Goal: Task Accomplishment & Management: Manage account settings

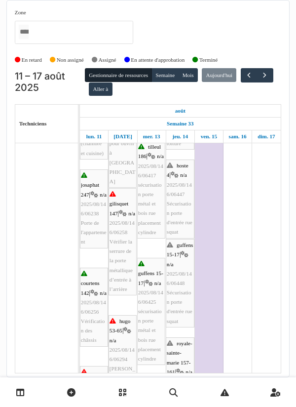
scroll to position [306, 0]
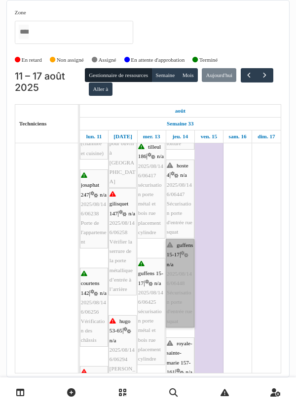
click at [175, 273] on link "guffens 15-17 | n/a 2025/08/146/06448 Sécurisation porte d'entrée rue squat" at bounding box center [180, 283] width 29 height 88
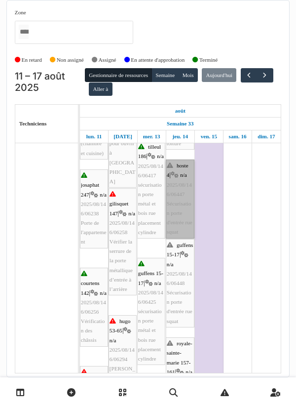
click at [178, 205] on link "hoste 4 | n/a 2025/08/146/06447 Sécurisation porte d'entrée rue squat" at bounding box center [180, 198] width 29 height 79
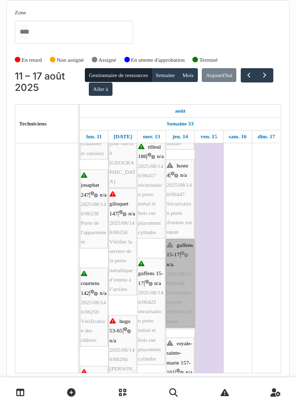
click at [177, 289] on link "guffens 15-17 | n/a 2025/08/146/06448 Sécurisation porte d'entrée rue squat" at bounding box center [180, 283] width 29 height 88
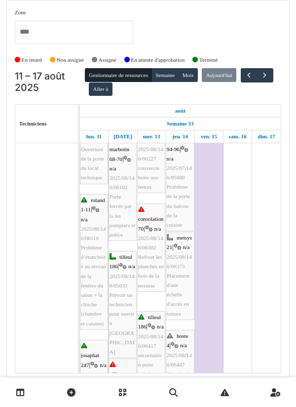
scroll to position [0, 0]
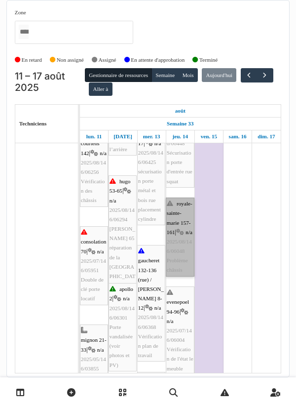
click at [180, 206] on link "royale-sainte-marie 157-161 | n/a 2025/08/146/06048 Problème châssis" at bounding box center [180, 236] width 29 height 79
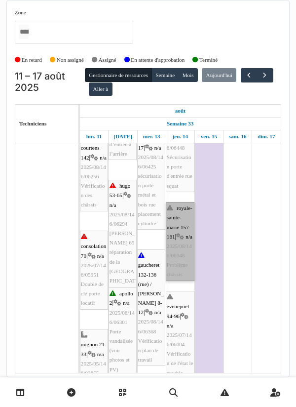
click at [177, 210] on link "royale-sainte-marie 157-161 | n/a 2025/08/146/06048 Problème châssis" at bounding box center [180, 241] width 29 height 79
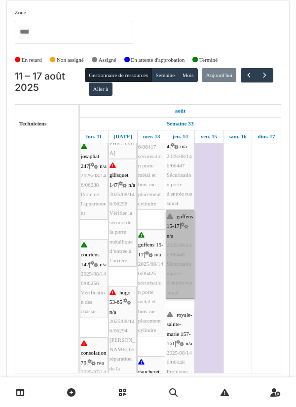
click at [175, 234] on link "guffens 15-17 | n/a 2025/08/146/06448 Sécurisation porte d'entrée rue squat" at bounding box center [180, 254] width 29 height 88
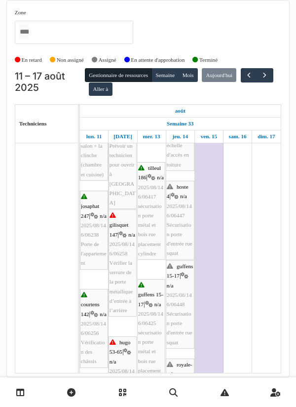
scroll to position [274, 0]
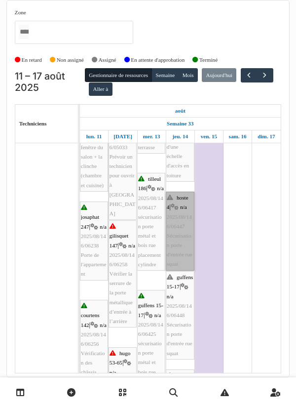
click at [179, 204] on link "hoste 4 | n/a 2025/08/146/06447 Sécurisation porte d'entrée rue squat" at bounding box center [180, 230] width 29 height 79
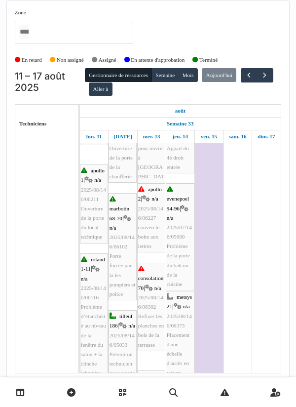
scroll to position [77, 0]
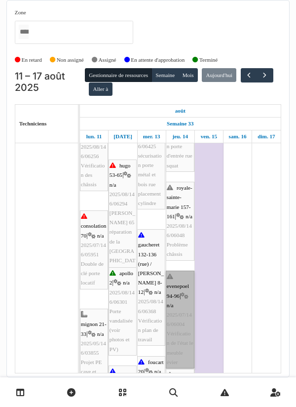
click at [175, 299] on link "evenepoel 94-96 | n/a 2025/07/146/06004 Vérification de l'état le meuble évier" at bounding box center [180, 319] width 29 height 98
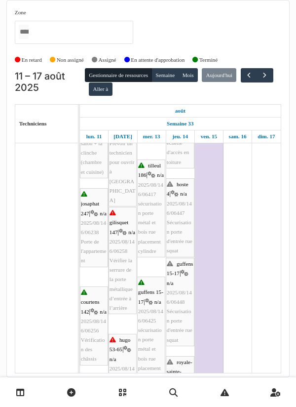
scroll to position [288, 0]
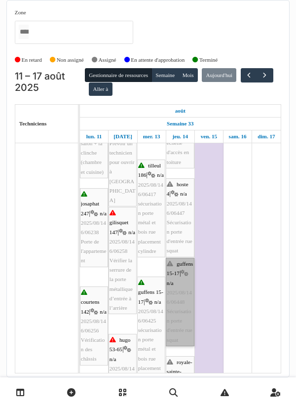
click at [177, 271] on link "guffens 15-17 | n/a 2025/08/146/06448 Sécurisation porte d'entrée rue squat" at bounding box center [180, 302] width 29 height 88
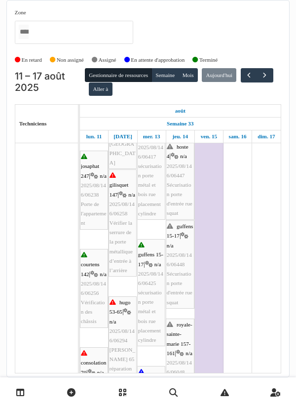
scroll to position [325, 0]
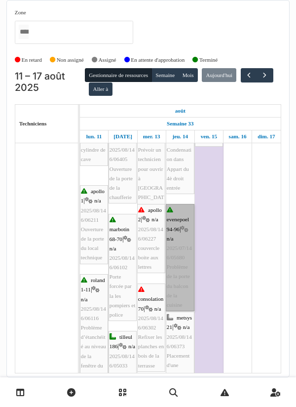
click at [177, 229] on link "evenepoel 94-96 | n/a 2025/07/146/05680 Problème de la porte du balcon de la cu…" at bounding box center [180, 257] width 29 height 107
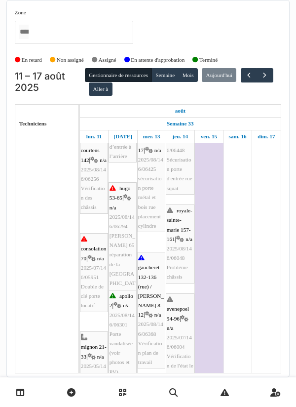
scroll to position [439, 0]
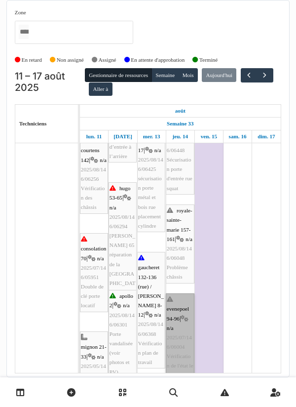
click at [175, 307] on link "evenepoel 94-96 | n/a 2025/07/146/06004 Vérification de l'état le meuble évier" at bounding box center [180, 342] width 29 height 98
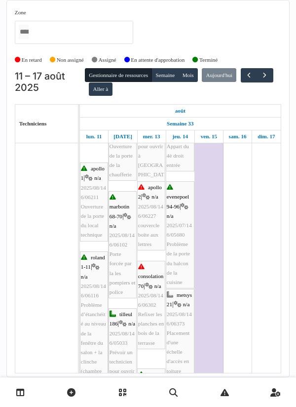
scroll to position [79, 0]
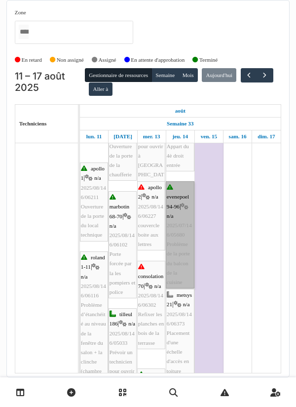
click at [177, 190] on link "evenepoel 94-96 | n/a 2025/07/146/05680 Problème de la porte du balcon de la cu…" at bounding box center [180, 234] width 29 height 107
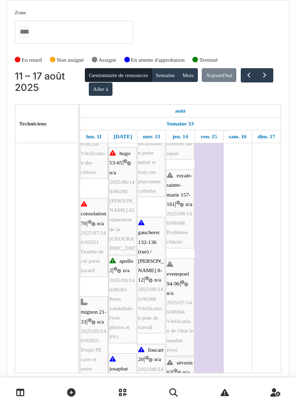
scroll to position [474, 0]
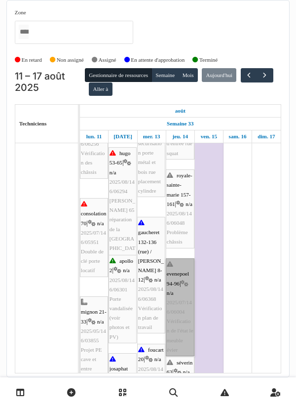
click at [182, 271] on link "evenepoel 94-96 | n/a 2025/07/146/06004 Vérification de l'état le meuble évier" at bounding box center [180, 307] width 29 height 98
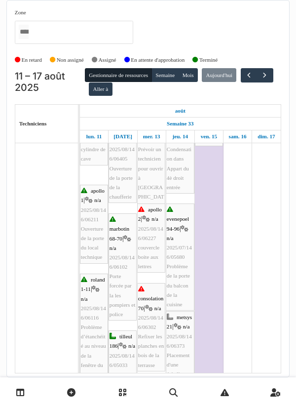
scroll to position [57, 0]
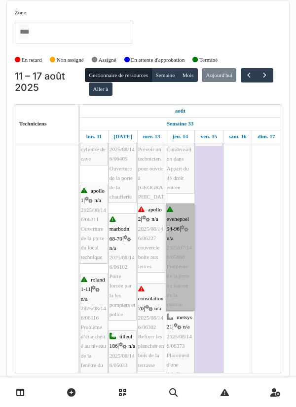
click at [178, 230] on link "evenepoel 94-96 | n/a 2025/07/146/05680 Problème de la porte du balcon de la cu…" at bounding box center [180, 256] width 29 height 107
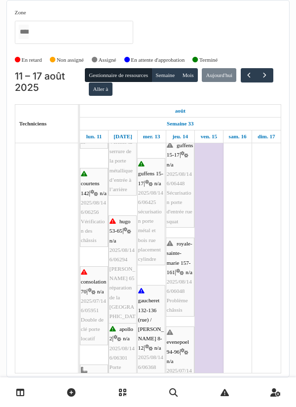
scroll to position [406, 0]
click at [175, 340] on link "evenepoel 94-96 | n/a 2025/07/146/06004 Vérification de l'état le meuble évier" at bounding box center [180, 375] width 29 height 98
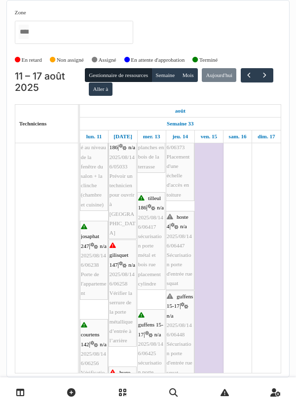
scroll to position [259, 0]
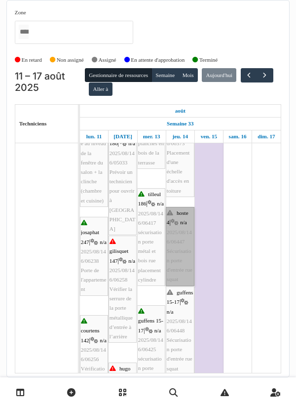
click at [179, 219] on link "hoste 4 | n/a 2025/08/146/06447 Sécurisation porte d'entrée rue squat" at bounding box center [180, 246] width 29 height 79
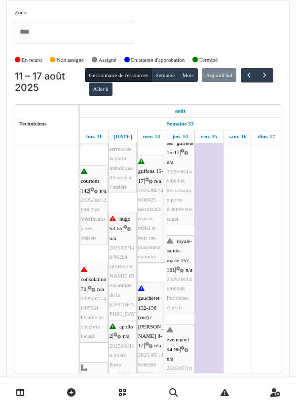
scroll to position [410, 0]
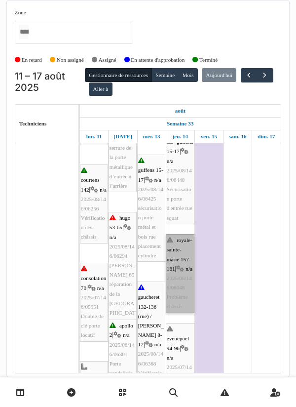
click at [179, 236] on link "royale-sainte-marie 157-161 | n/a 2025/08/146/06048 Problème châssis" at bounding box center [180, 273] width 29 height 79
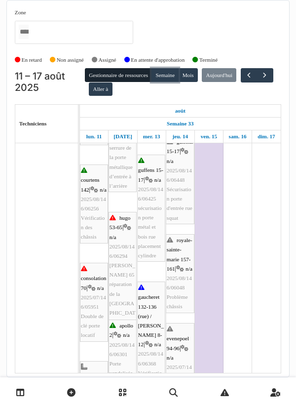
click at [166, 68] on button "Semaine" at bounding box center [165, 75] width 27 height 14
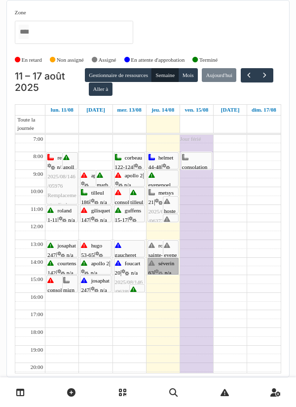
click at [157, 258] on link "séverin 63 | n/a 2025/08/146/06203 Vérifier l'état du velux cage d'escalier" at bounding box center [163, 266] width 31 height 17
click at [155, 240] on link "royale-sainte-marie 157-161 | n/a 2025/08/146/06048 Problème châssis" at bounding box center [163, 248] width 31 height 17
click at [163, 170] on link "evenepoel 94-96 | n/a 2025/07/146/05680 Problème de la porte du balcon de la cu…" at bounding box center [163, 178] width 31 height 17
click at [172, 68] on button "Semaine" at bounding box center [165, 75] width 27 height 14
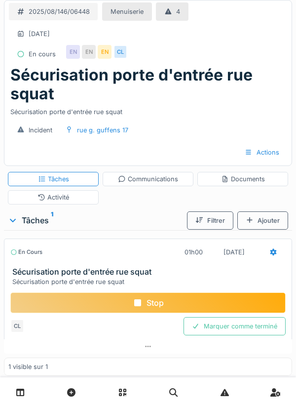
click at [244, 175] on div "Documents" at bounding box center [243, 178] width 44 height 9
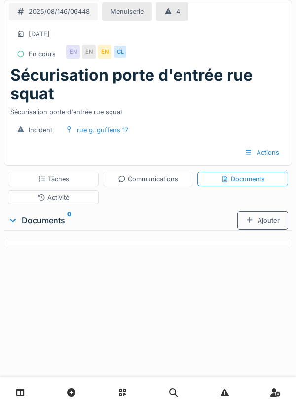
click at [266, 219] on div "Ajouter" at bounding box center [262, 220] width 51 height 18
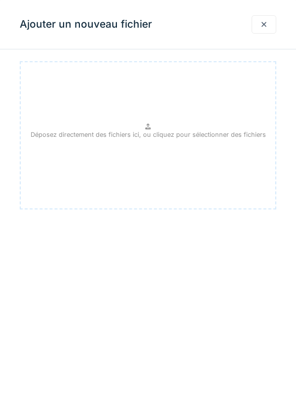
click at [151, 130] on p "Déposez directement des fichiers ici, ou cliquez pour sélectionner des fichiers" at bounding box center [148, 134] width 235 height 9
type input "**********"
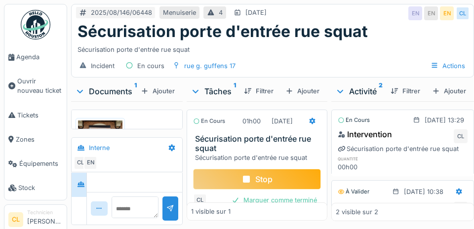
scroll to position [37, 0]
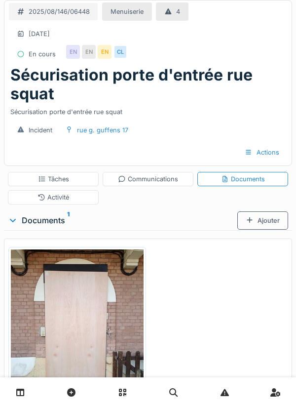
click at [261, 221] on div "Ajouter" at bounding box center [262, 220] width 51 height 18
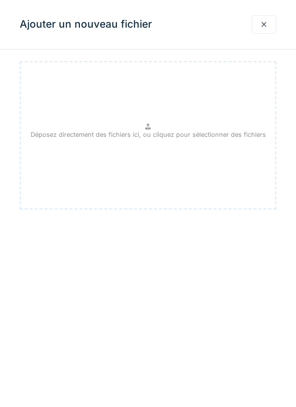
click at [136, 130] on p "Déposez directement des fichiers ici, ou cliquez pour sélectionner des fichiers" at bounding box center [148, 134] width 235 height 9
type input "**********"
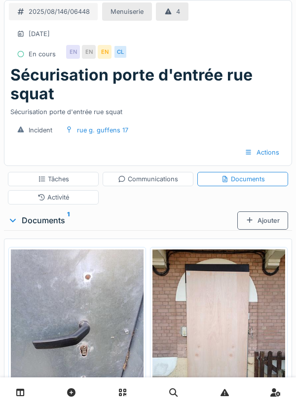
click at [260, 221] on div "Ajouter" at bounding box center [262, 220] width 51 height 18
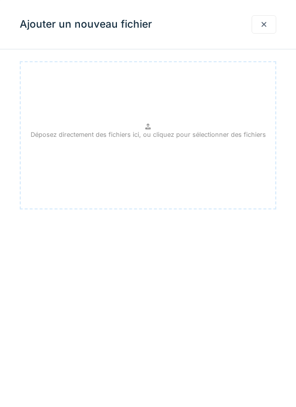
click at [141, 132] on p "Déposez directement des fichiers ici, ou cliquez pour sélectionner des fichiers" at bounding box center [148, 134] width 235 height 9
type input "**********"
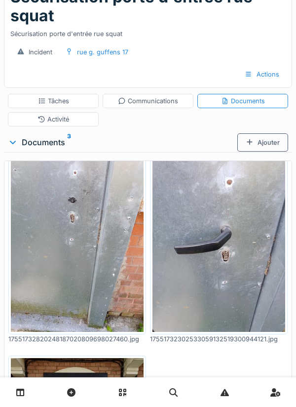
scroll to position [0, 0]
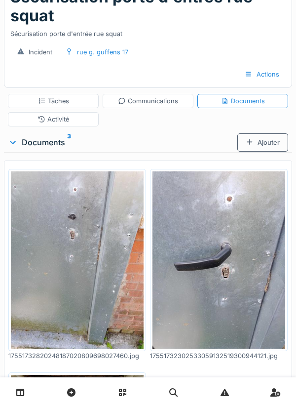
click at [146, 105] on div "Communications" at bounding box center [148, 100] width 60 height 9
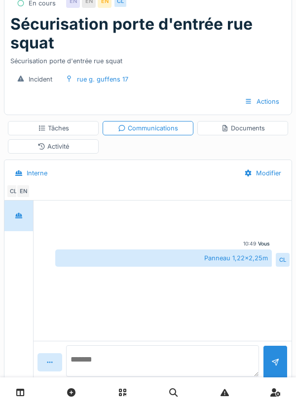
click at [113, 377] on textarea at bounding box center [162, 361] width 193 height 32
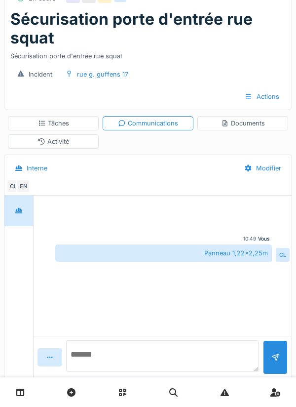
scroll to position [77, 0]
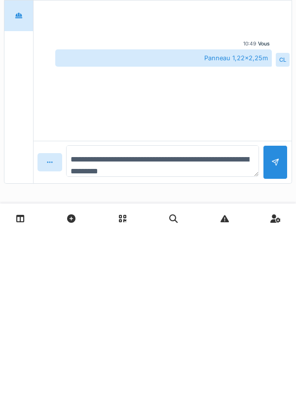
type textarea "**********"
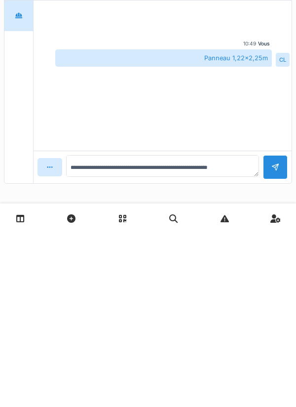
click at [275, 340] on div at bounding box center [275, 340] width 8 height 9
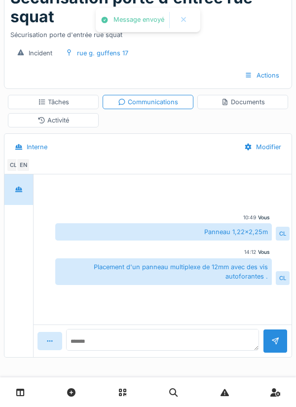
click at [249, 101] on div "Documents" at bounding box center [243, 101] width 44 height 9
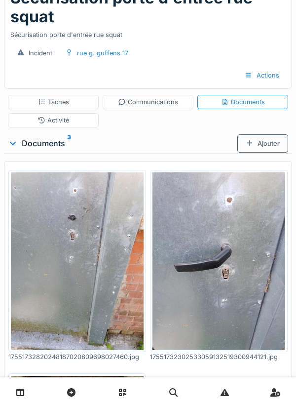
click at [69, 104] on div "Tâches" at bounding box center [53, 101] width 31 height 9
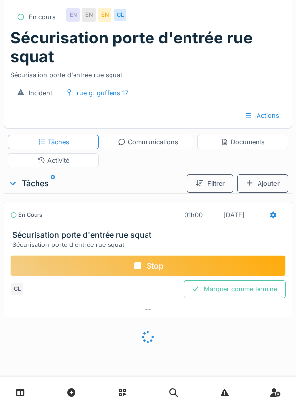
scroll to position [23, 0]
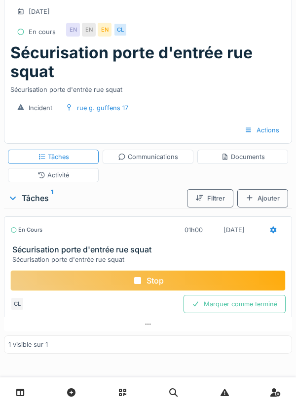
click at [155, 280] on div "Stop" at bounding box center [147, 280] width 275 height 21
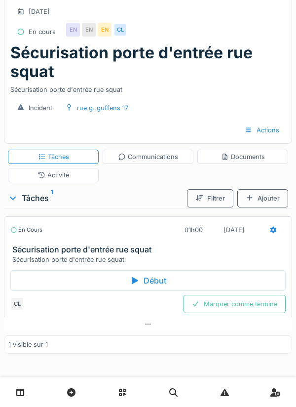
click at [268, 229] on div at bounding box center [273, 230] width 25 height 18
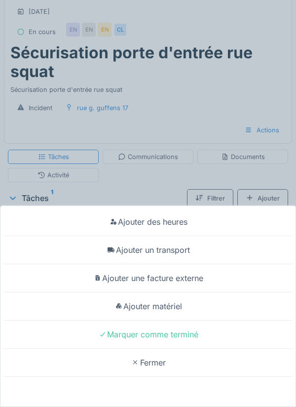
click at [172, 249] on div "Ajouter un transport" at bounding box center [147, 250] width 291 height 28
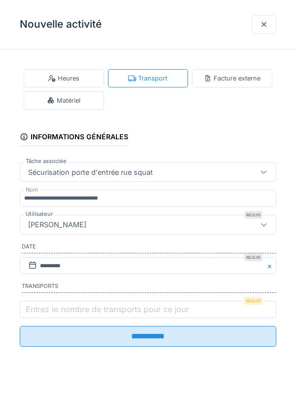
click at [56, 310] on label "Entrez le nombre de transports pour ce jour" at bounding box center [107, 309] width 167 height 12
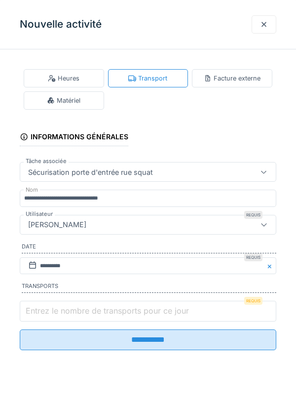
click at [56, 310] on input "Entrez le nombre de transports pour ce jour" at bounding box center [148, 311] width 257 height 21
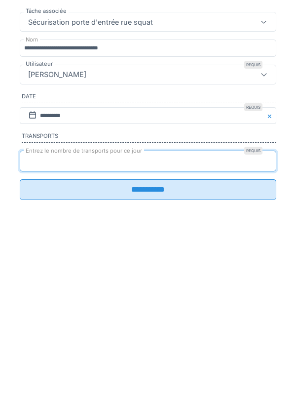
type input "*"
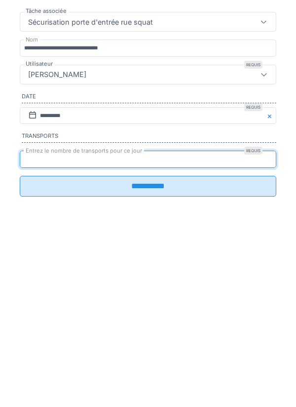
click at [154, 340] on input "**********" at bounding box center [148, 336] width 257 height 21
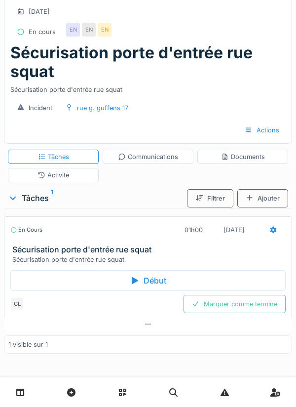
click at [270, 229] on icon at bounding box center [273, 230] width 8 height 6
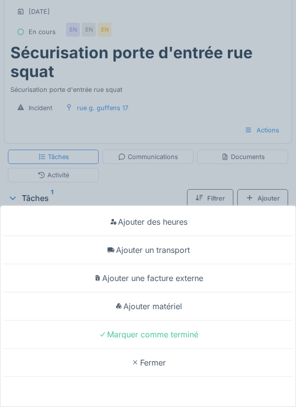
click at [174, 306] on div "Ajouter matériel" at bounding box center [147, 306] width 291 height 28
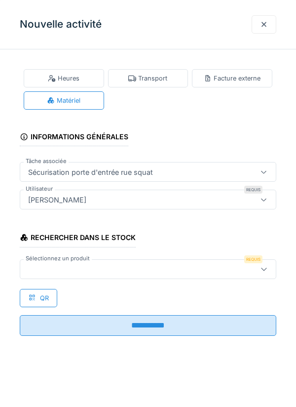
click at [82, 264] on div at bounding box center [131, 269] width 215 height 11
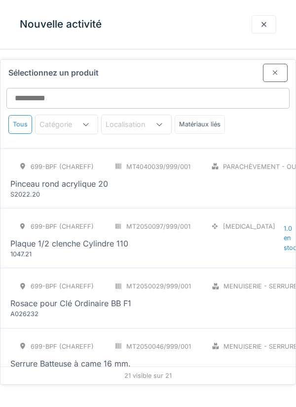
scroll to position [0, 0]
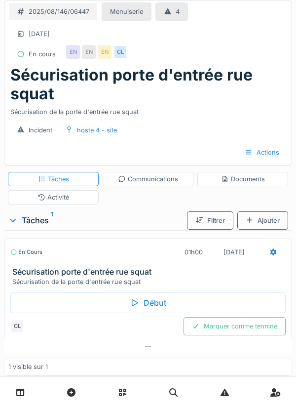
click at [74, 200] on div "Activité" at bounding box center [53, 197] width 91 height 14
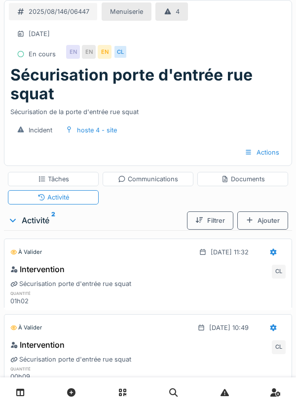
click at [149, 181] on div "Communications" at bounding box center [148, 178] width 60 height 9
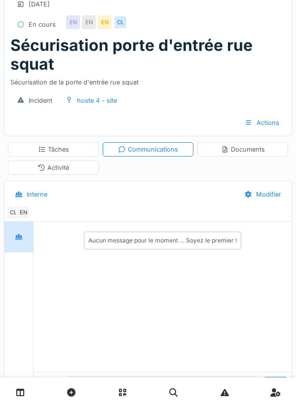
scroll to position [32, 0]
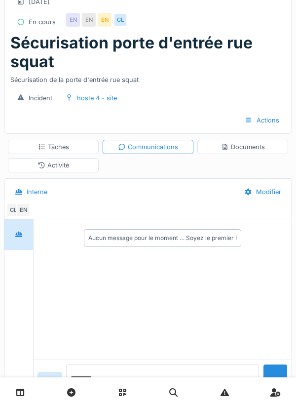
click at [112, 395] on textarea at bounding box center [162, 380] width 193 height 32
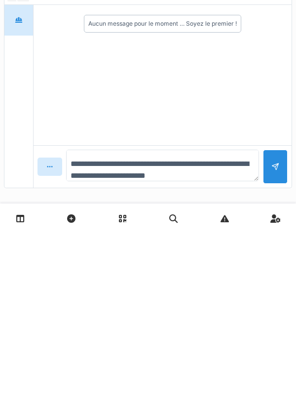
scroll to position [12, 0]
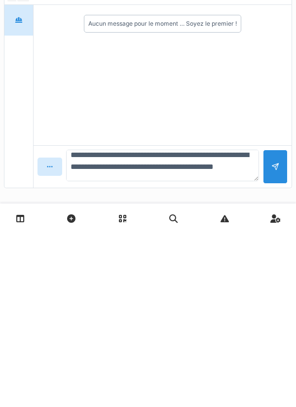
type textarea "**********"
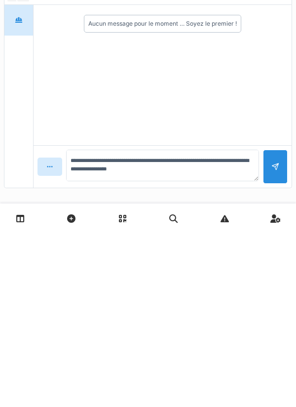
click at [270, 343] on div at bounding box center [275, 340] width 25 height 34
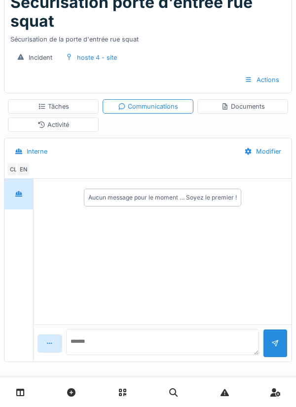
scroll to position [0, 0]
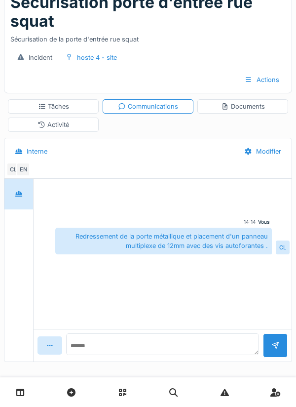
click at [69, 129] on div "Activité" at bounding box center [54, 124] width 32 height 9
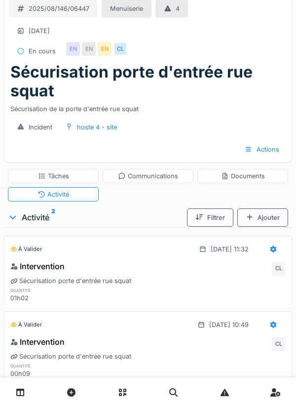
scroll to position [7, 0]
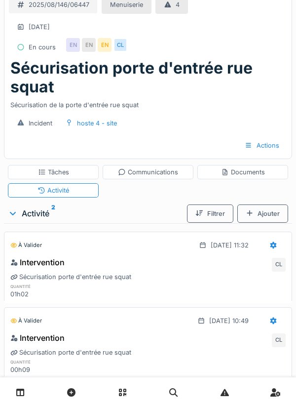
click at [66, 172] on div "Tâches" at bounding box center [53, 171] width 31 height 9
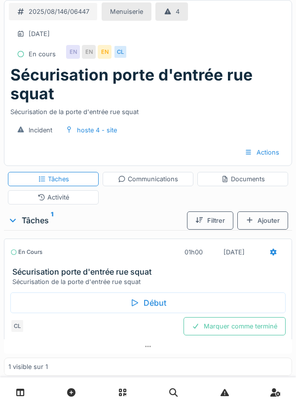
click at [267, 252] on div at bounding box center [273, 252] width 25 height 18
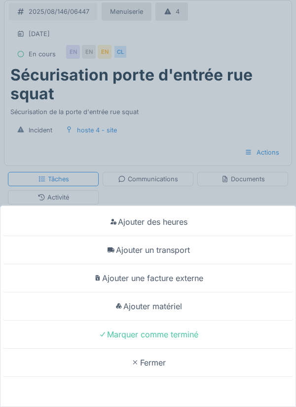
click at [175, 264] on div "Ajouter un transport" at bounding box center [147, 250] width 291 height 28
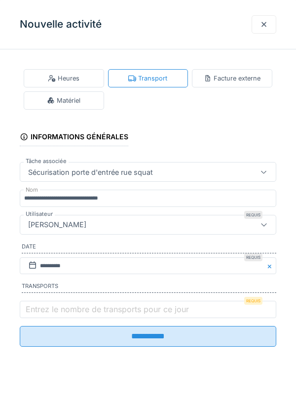
click at [39, 307] on label "Entrez le nombre de transports pour ce jour" at bounding box center [107, 309] width 167 height 12
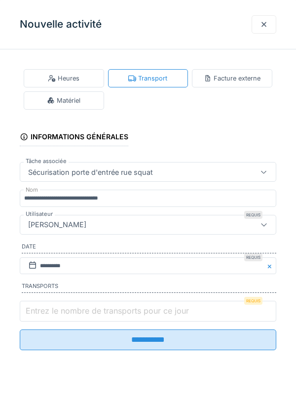
click at [39, 307] on input "Entrez le nombre de transports pour ce jour" at bounding box center [148, 311] width 257 height 21
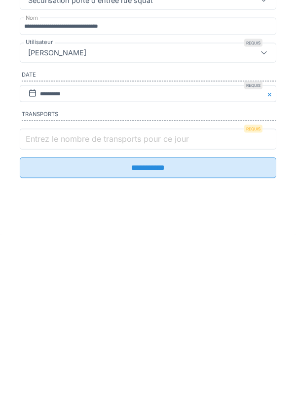
scroll to position [23, 0]
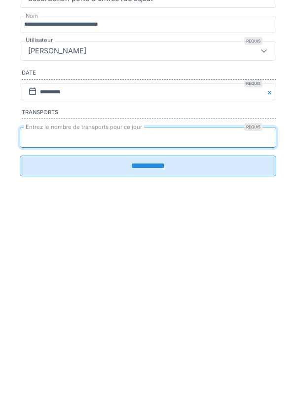
type input "*"
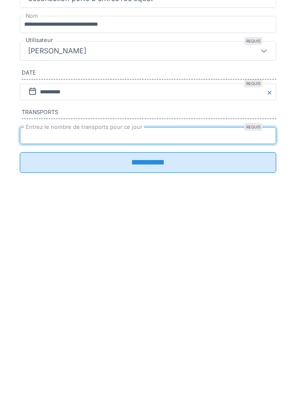
click at [152, 342] on input "**********" at bounding box center [148, 336] width 257 height 21
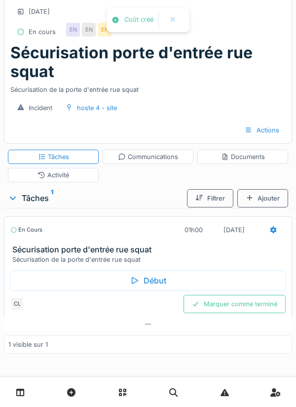
click at [59, 177] on div "Activité" at bounding box center [54, 174] width 32 height 9
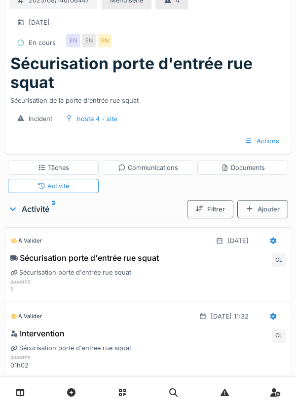
scroll to position [0, 0]
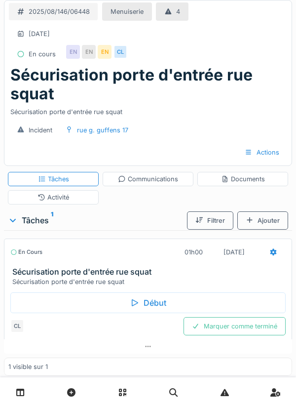
click at [59, 200] on div "Activité" at bounding box center [54, 196] width 32 height 9
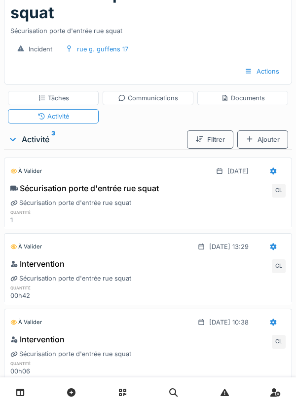
scroll to position [82, 0]
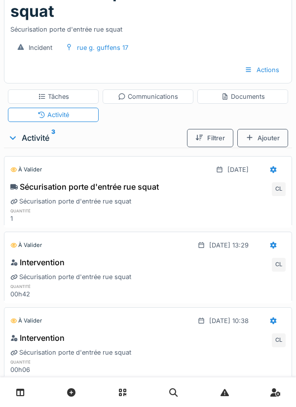
click at [57, 95] on div "Tâches" at bounding box center [53, 96] width 31 height 9
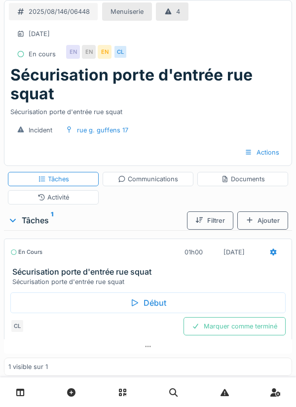
click at [270, 252] on icon at bounding box center [273, 252] width 8 height 6
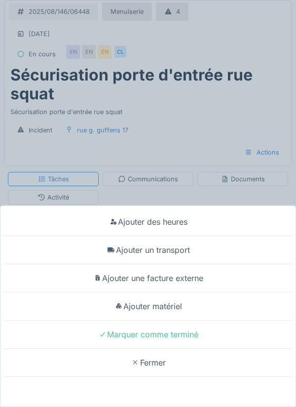
click at [171, 320] on div "Ajouter matériel" at bounding box center [147, 306] width 291 height 28
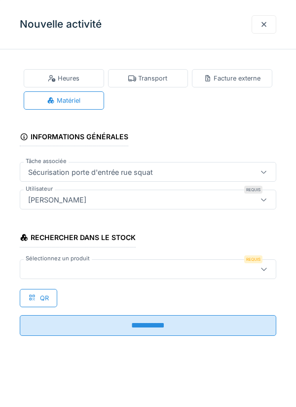
click at [68, 266] on div at bounding box center [131, 269] width 215 height 11
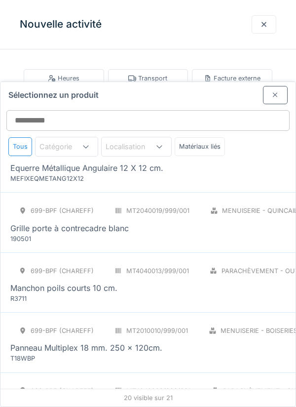
scroll to position [509, 0]
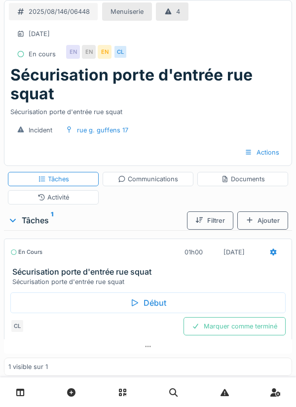
click at [267, 256] on div at bounding box center [273, 252] width 25 height 18
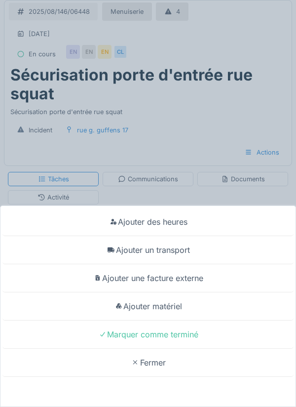
click at [173, 313] on div "Ajouter matériel" at bounding box center [147, 306] width 291 height 28
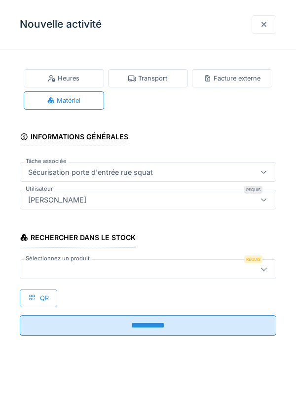
click at [72, 265] on div at bounding box center [131, 269] width 215 height 11
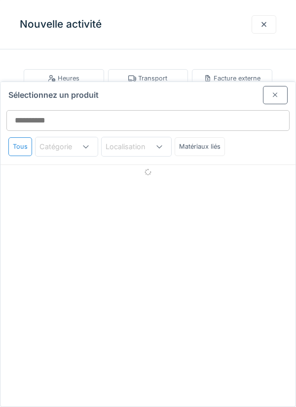
click at [272, 86] on div at bounding box center [275, 95] width 25 height 18
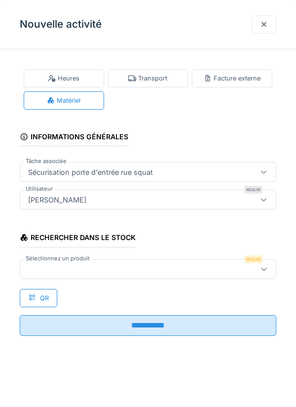
click at [56, 266] on div at bounding box center [131, 269] width 215 height 11
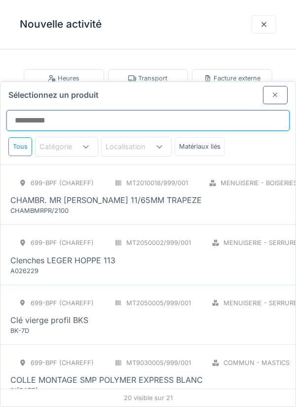
click at [77, 110] on input "Sélectionnez un produit" at bounding box center [147, 120] width 283 height 21
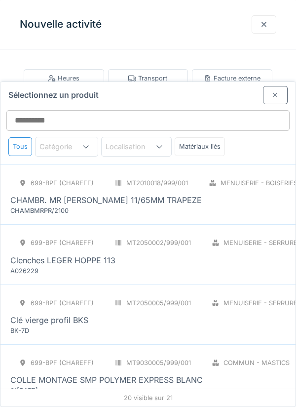
click at [279, 86] on div at bounding box center [275, 95] width 25 height 18
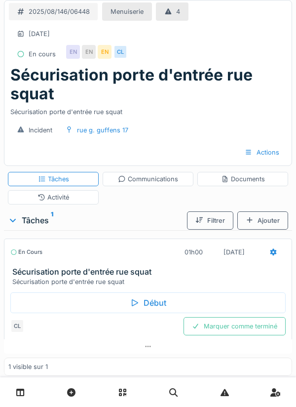
click at [270, 256] on div at bounding box center [273, 251] width 8 height 9
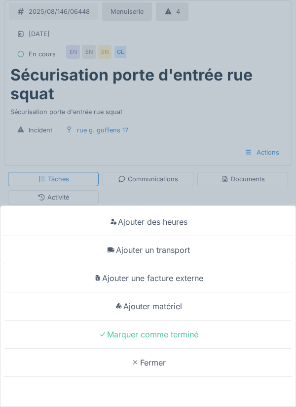
click at [172, 310] on div "Ajouter matériel" at bounding box center [147, 306] width 291 height 28
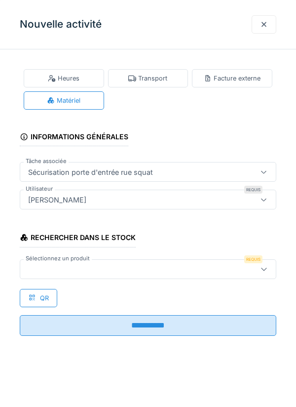
click at [88, 270] on div at bounding box center [131, 269] width 215 height 11
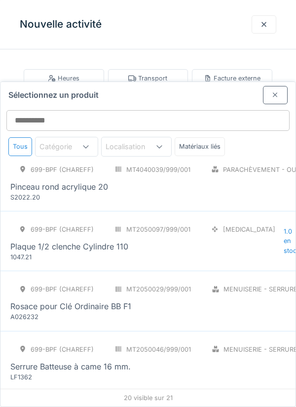
scroll to position [739, 0]
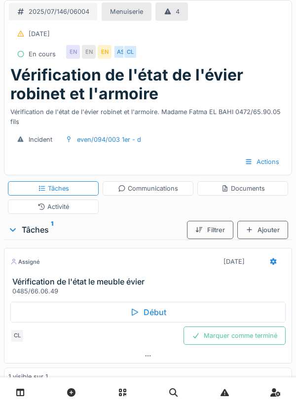
click at [155, 333] on div "CL Marquer comme terminé" at bounding box center [147, 335] width 275 height 18
click at [153, 312] on div "Début" at bounding box center [147, 312] width 275 height 21
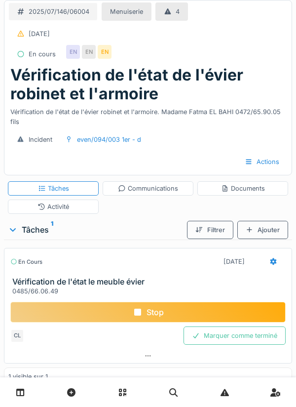
click at [150, 310] on div "Stop" at bounding box center [147, 312] width 275 height 21
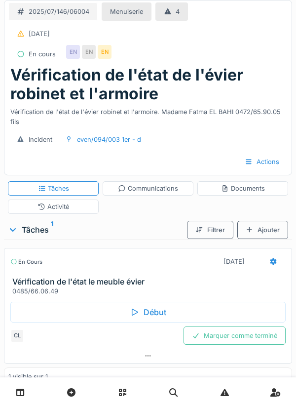
click at [70, 204] on div "Activité" at bounding box center [53, 206] width 91 height 14
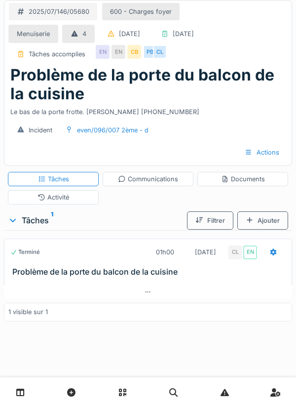
click at [146, 298] on div at bounding box center [148, 292] width 288 height 14
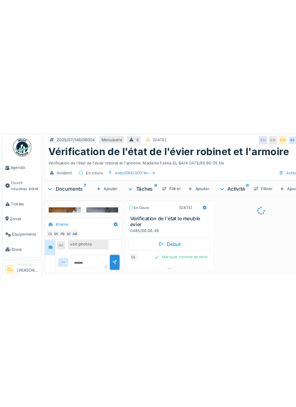
scroll to position [281, 0]
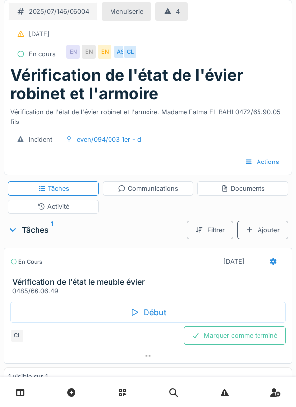
click at [241, 189] on div "Documents" at bounding box center [243, 188] width 44 height 9
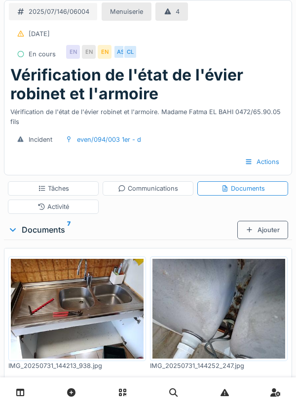
click at [262, 230] on div "Ajouter" at bounding box center [262, 230] width 51 height 18
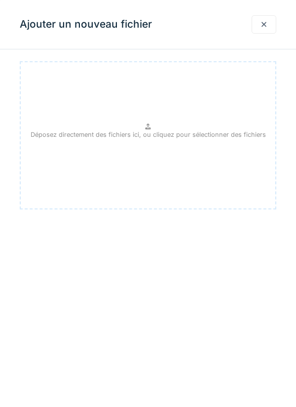
click at [152, 133] on p "Déposez directement des fichiers ici, ou cliquez pour sélectionner des fichiers" at bounding box center [148, 134] width 235 height 9
type input "**********"
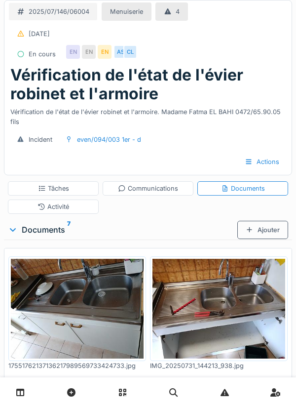
click at [143, 191] on div "Communications" at bounding box center [148, 188] width 60 height 9
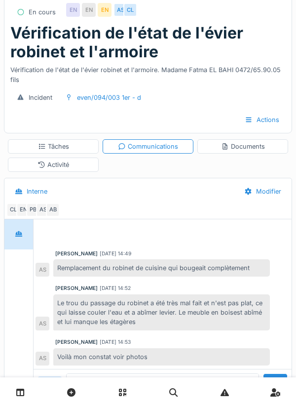
scroll to position [0, 0]
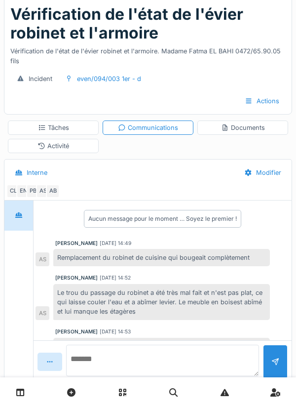
click at [101, 376] on textarea at bounding box center [162, 360] width 193 height 32
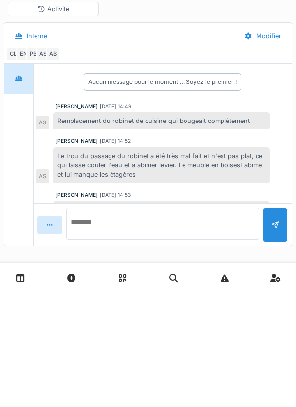
scroll to position [86, 0]
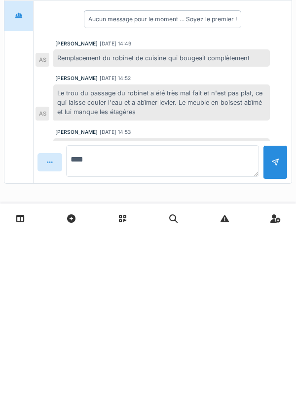
type textarea "*****"
click at [73, 331] on textarea "********" at bounding box center [162, 335] width 193 height 32
type textarea "**********"
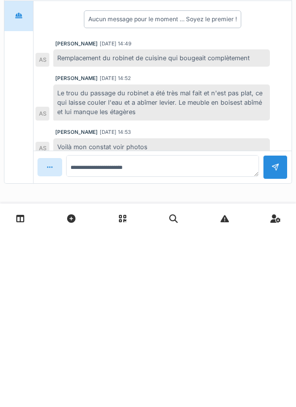
click at [278, 338] on div at bounding box center [275, 340] width 8 height 9
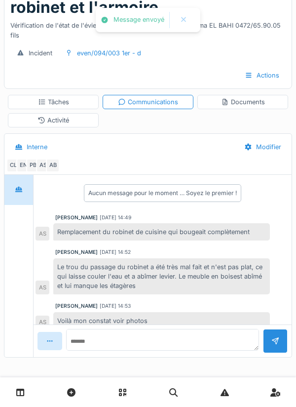
scroll to position [44, 0]
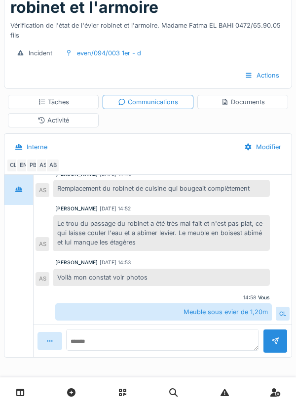
click at [247, 107] on div "Documents" at bounding box center [242, 102] width 91 height 14
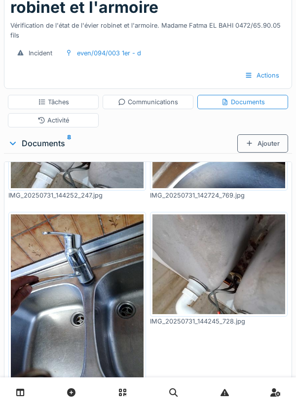
scroll to position [214, 0]
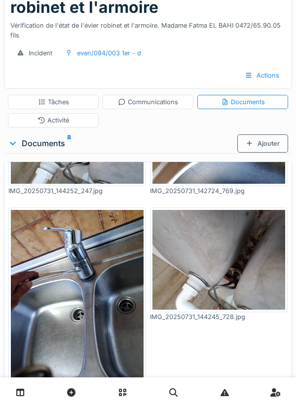
click at [59, 97] on div "Tâches" at bounding box center [53, 101] width 31 height 9
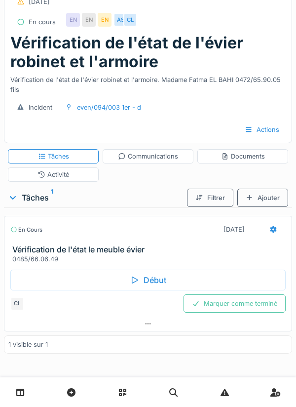
scroll to position [32, 0]
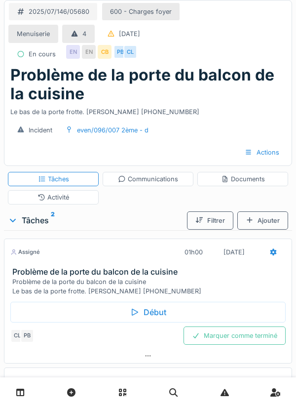
click at [162, 185] on div "Communications" at bounding box center [148, 179] width 91 height 14
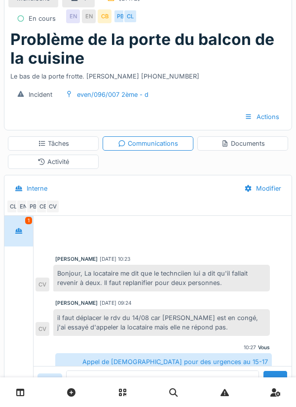
scroll to position [43, 0]
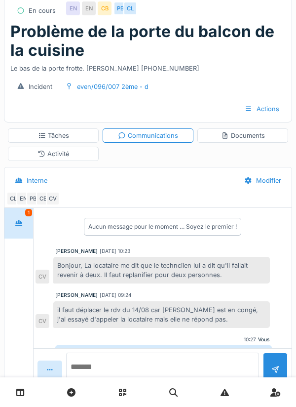
click at [100, 384] on textarea at bounding box center [162, 368] width 193 height 32
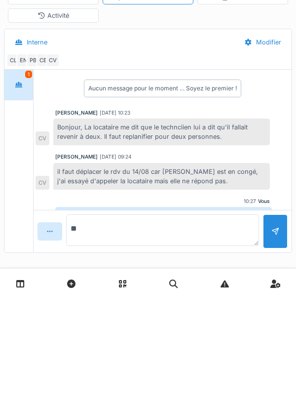
type textarea "*"
type textarea "**********"
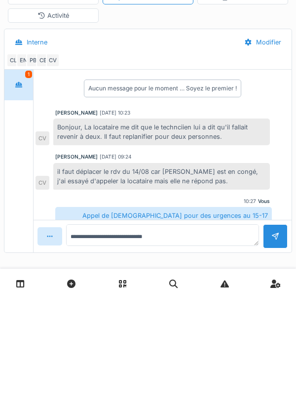
click at [278, 340] on div at bounding box center [275, 344] width 8 height 9
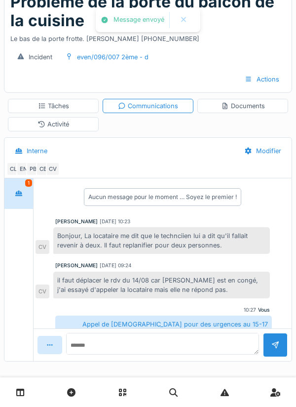
scroll to position [44, 0]
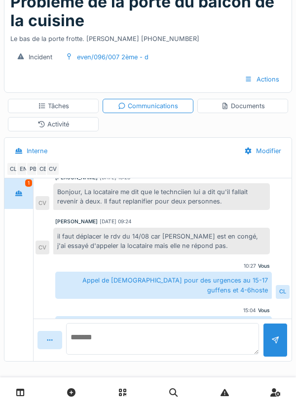
click at [113, 343] on textarea at bounding box center [162, 339] width 193 height 32
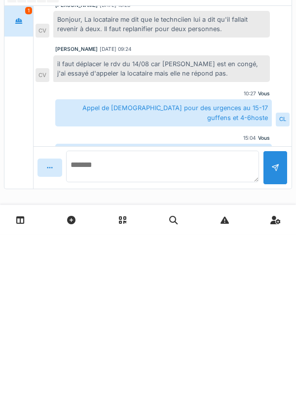
scroll to position [77, 0]
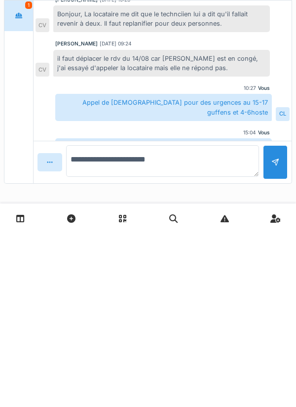
type textarea "**********"
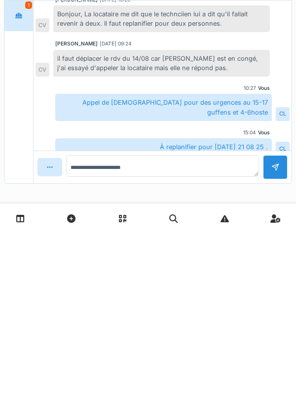
click at [271, 340] on div at bounding box center [275, 341] width 25 height 24
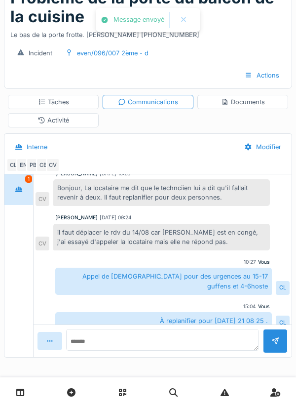
scroll to position [78, 0]
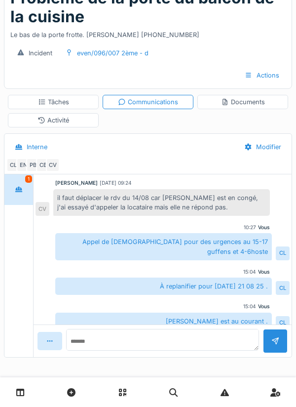
click at [61, 102] on div "Tâches" at bounding box center [53, 101] width 31 height 9
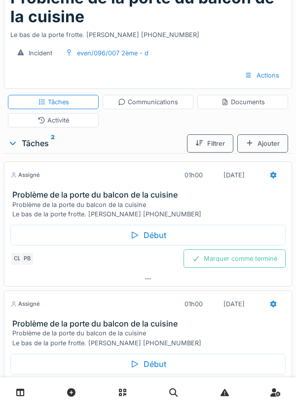
click at [269, 177] on div at bounding box center [273, 175] width 25 height 18
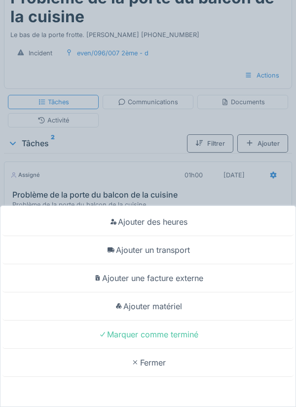
click at [176, 254] on div "Ajouter un transport" at bounding box center [147, 250] width 291 height 28
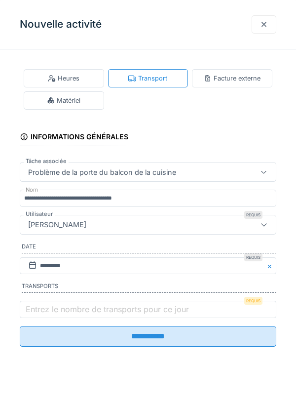
click at [38, 314] on label "Entrez le nombre de transports pour ce jour" at bounding box center [107, 309] width 167 height 12
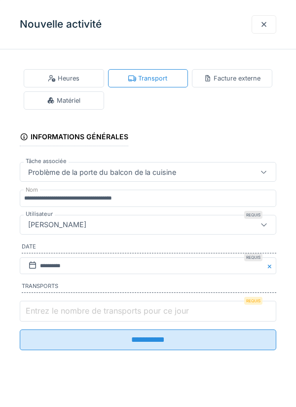
click at [38, 314] on input "Entrez le nombre de transports pour ce jour" at bounding box center [148, 311] width 257 height 21
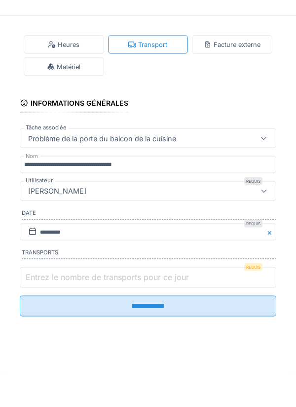
scroll to position [113, 0]
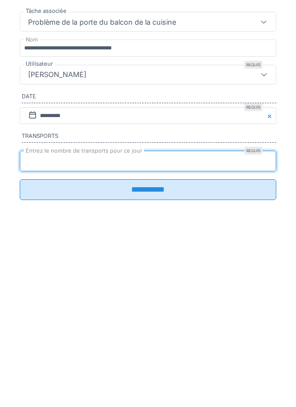
type input "*"
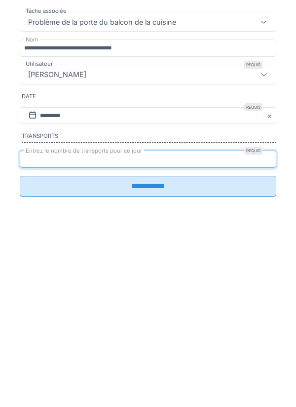
click at [147, 344] on input "**********" at bounding box center [148, 336] width 257 height 21
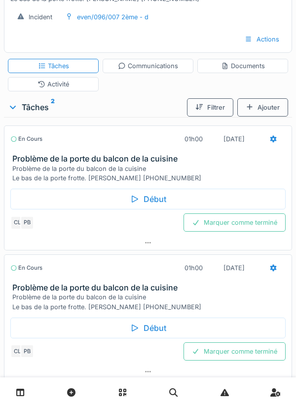
click at [235, 223] on div "Marquer comme terminé" at bounding box center [235, 222] width 102 height 18
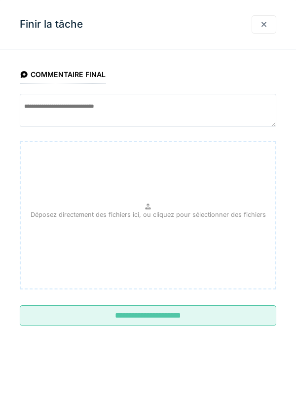
click at [175, 319] on input "**********" at bounding box center [148, 315] width 257 height 21
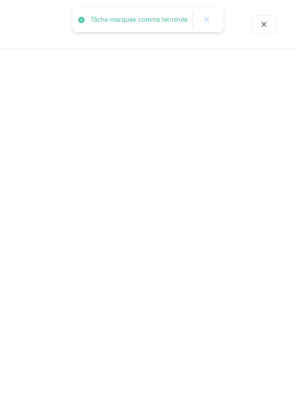
scroll to position [98, 0]
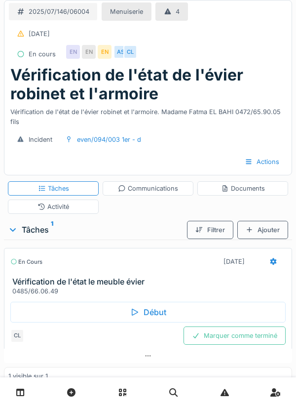
click at [149, 192] on div "Communications" at bounding box center [148, 188] width 60 height 9
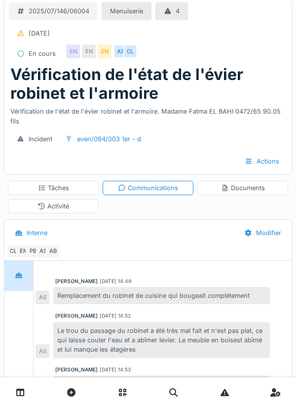
scroll to position [61, 0]
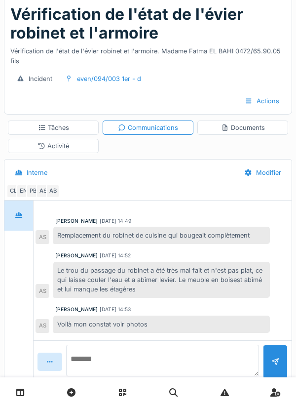
click at [96, 376] on textarea at bounding box center [162, 360] width 193 height 32
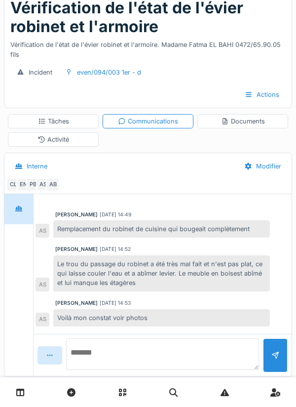
scroll to position [86, 0]
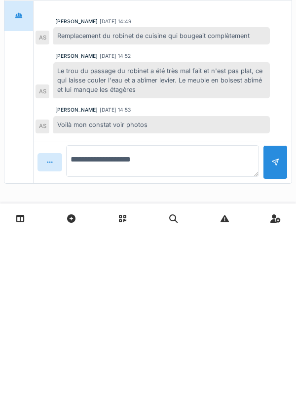
type textarea "**********"
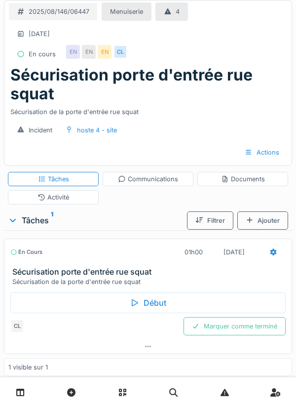
click at [267, 258] on div at bounding box center [273, 252] width 25 height 18
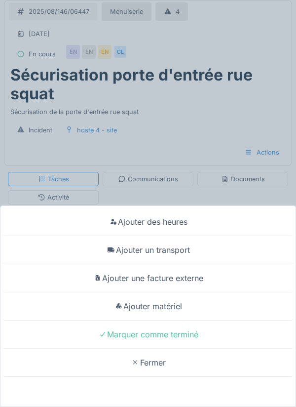
click at [177, 310] on div "Ajouter matériel" at bounding box center [147, 306] width 291 height 28
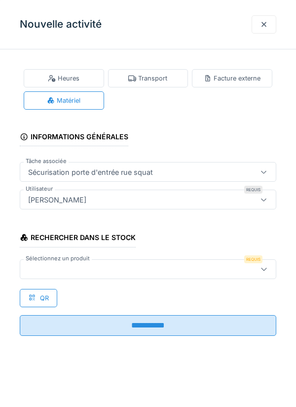
click at [71, 271] on div at bounding box center [131, 269] width 215 height 11
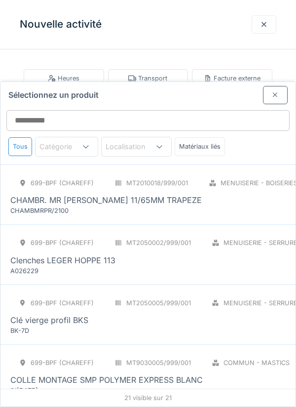
click at [271, 86] on div at bounding box center [275, 95] width 25 height 18
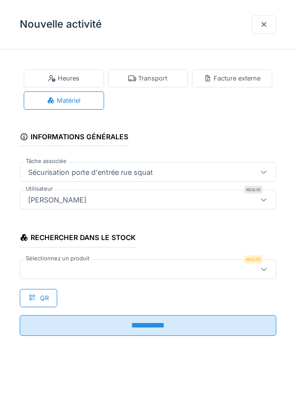
click at [258, 26] on div at bounding box center [264, 24] width 25 height 18
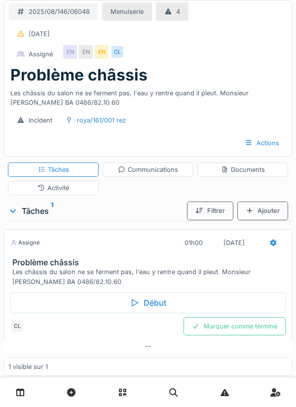
click at [143, 301] on div "Début" at bounding box center [147, 302] width 275 height 21
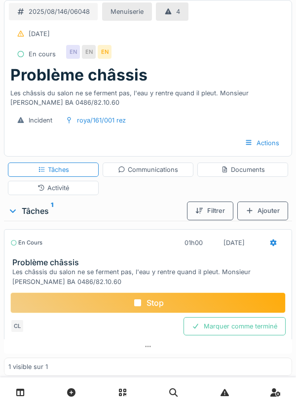
click at [150, 166] on div "Communications" at bounding box center [148, 169] width 60 height 9
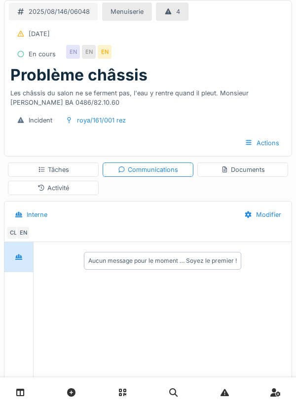
click at [67, 171] on div "Tâches" at bounding box center [53, 169] width 31 height 9
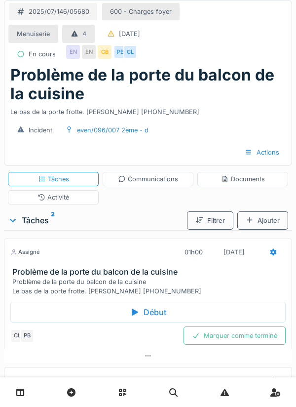
click at [70, 199] on div "Activité" at bounding box center [53, 197] width 91 height 14
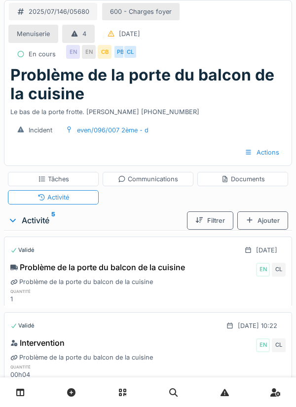
scroll to position [94, 0]
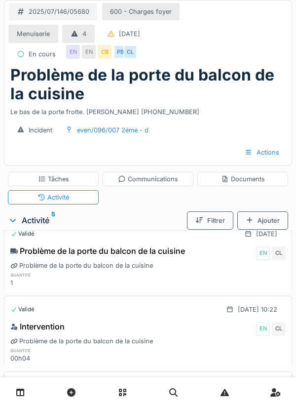
click at [60, 176] on div "Tâches" at bounding box center [53, 178] width 31 height 9
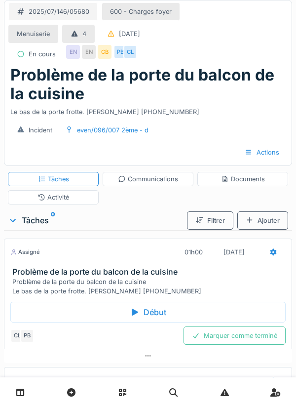
click at [273, 253] on icon at bounding box center [273, 252] width 6 height 7
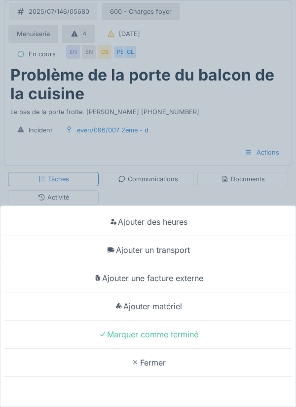
click at [213, 119] on div "Ajouter des heures Ajouter un transport Ajouter une facture externe Ajouter mat…" at bounding box center [148, 203] width 296 height 407
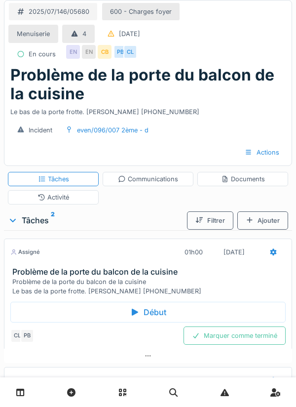
click at [72, 199] on div "Activité" at bounding box center [53, 197] width 91 height 14
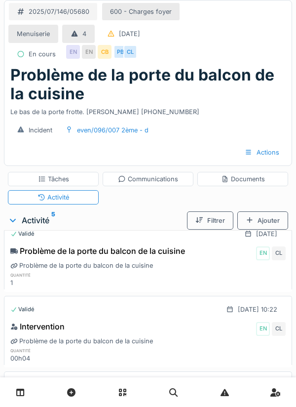
click at [273, 330] on div "CL" at bounding box center [279, 329] width 14 height 14
click at [218, 315] on div "14/08/2025 @ 10:22" at bounding box center [252, 309] width 68 height 18
click at [58, 177] on div "Tâches" at bounding box center [53, 178] width 31 height 9
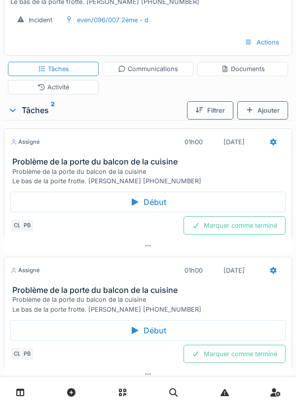
scroll to position [114, 0]
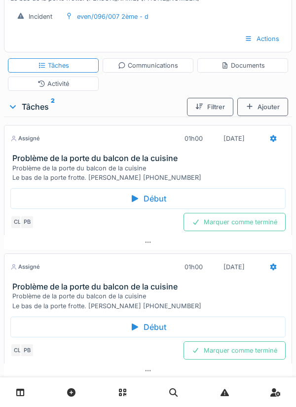
click at [270, 140] on icon at bounding box center [273, 138] width 8 height 6
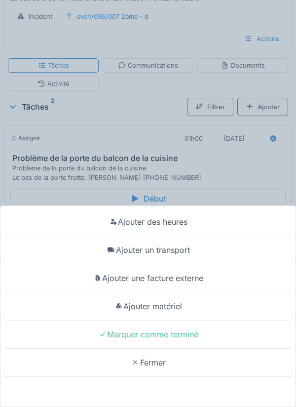
click at [68, 88] on div "Ajouter des heures Ajouter un transport Ajouter une facture externe Ajouter mat…" at bounding box center [148, 203] width 296 height 407
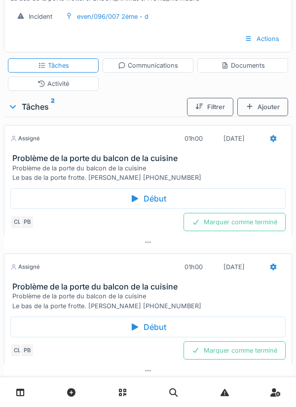
click at [77, 86] on div "Activité" at bounding box center [53, 83] width 91 height 14
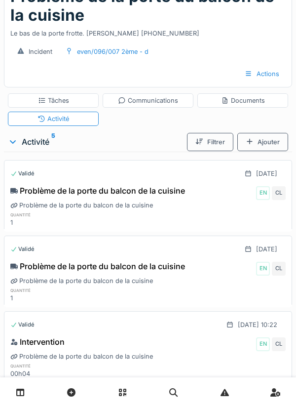
scroll to position [0, 0]
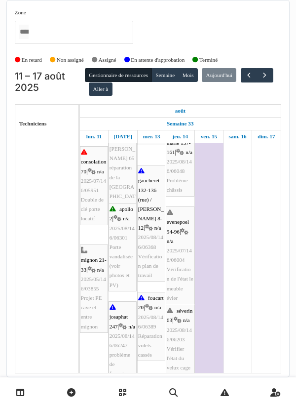
scroll to position [543, 0]
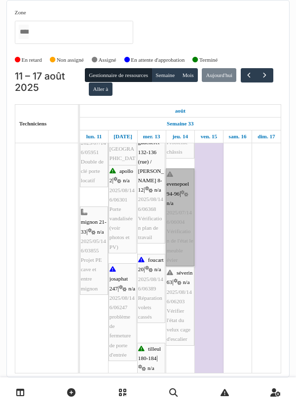
click at [176, 231] on link "evenepoel 94-96 | n/a 2025/07/146/06004 Vérification de l'état le meuble évier" at bounding box center [180, 217] width 29 height 98
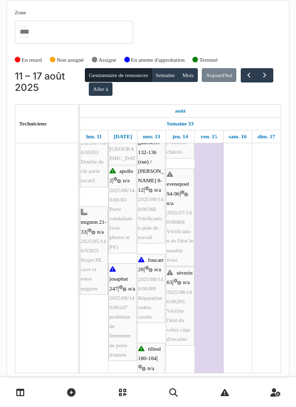
scroll to position [592, 0]
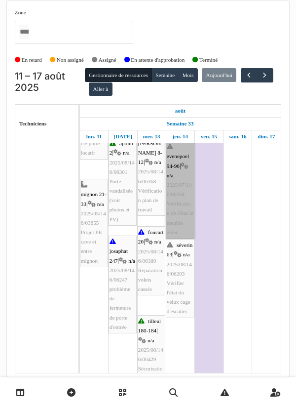
click at [178, 192] on link "evenepoel 94-96 | n/a 2025/07/146/06004 Vérification de l'état le meuble évier" at bounding box center [180, 190] width 29 height 98
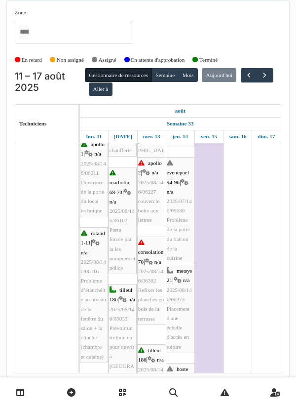
scroll to position [103, 0]
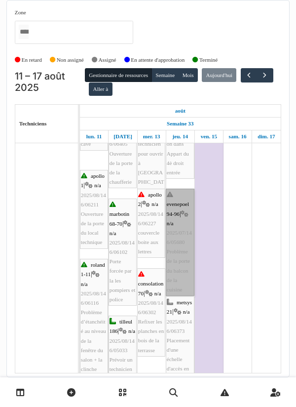
click at [176, 238] on link "evenepoel 94-96 | n/a 2025/07/146/05680 Problème de la porte du balcon de la cu…" at bounding box center [180, 242] width 29 height 107
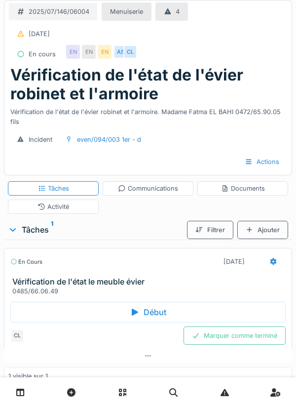
click at [68, 205] on div "Activité" at bounding box center [54, 206] width 32 height 9
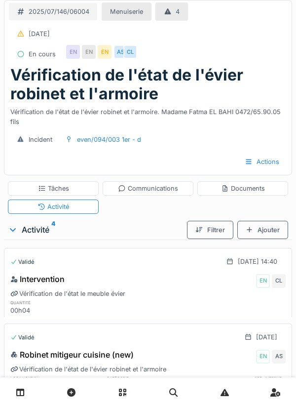
click at [60, 189] on div "Tâches" at bounding box center [53, 188] width 31 height 9
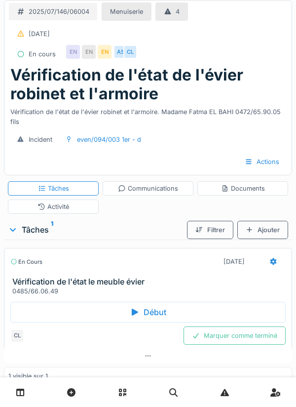
click at [271, 261] on icon at bounding box center [273, 261] width 6 height 7
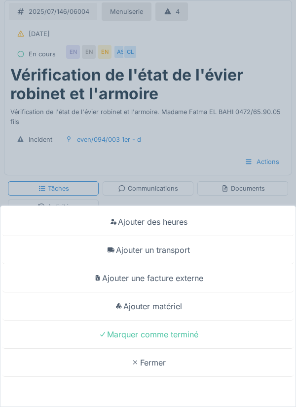
click at [233, 290] on div "Ajouter une facture externe" at bounding box center [147, 278] width 291 height 28
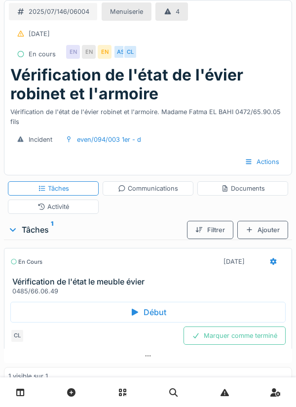
click at [56, 209] on div "Activité" at bounding box center [54, 206] width 32 height 9
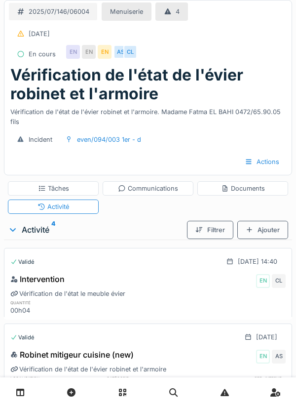
click at [262, 263] on div "[DATE] 14:40" at bounding box center [257, 261] width 39 height 9
click at [238, 263] on div "[DATE] 14:40" at bounding box center [257, 261] width 39 height 9
click at [267, 282] on div "EN" at bounding box center [263, 281] width 14 height 14
click at [282, 283] on div "CL" at bounding box center [279, 281] width 14 height 14
click at [285, 282] on div "CL" at bounding box center [279, 281] width 14 height 14
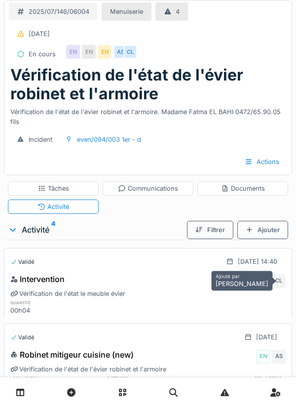
click at [282, 284] on div "CL" at bounding box center [279, 281] width 14 height 14
click at [75, 283] on div "Intervention EN CL" at bounding box center [147, 281] width 275 height 16
click at [16, 293] on icon at bounding box center [14, 293] width 8 height 6
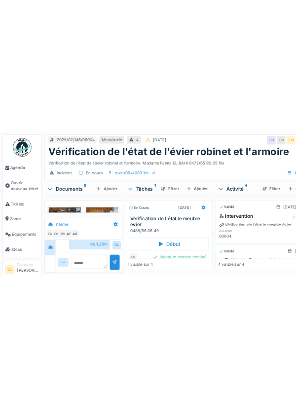
scroll to position [325, 0]
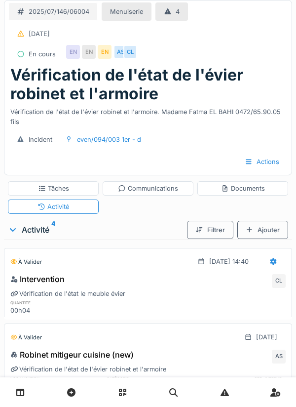
click at [68, 210] on div "Activité" at bounding box center [54, 206] width 32 height 9
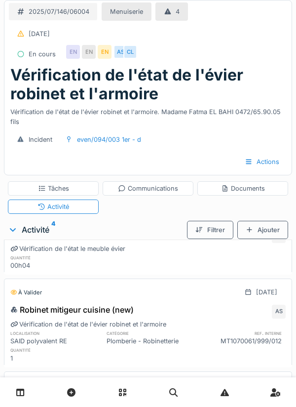
scroll to position [0, 0]
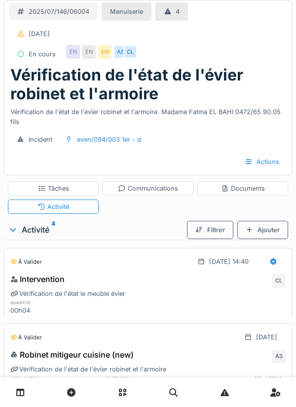
click at [269, 261] on icon at bounding box center [273, 261] width 8 height 6
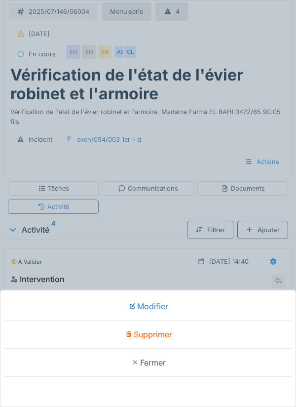
click at [154, 338] on div "Supprimer" at bounding box center [147, 334] width 291 height 28
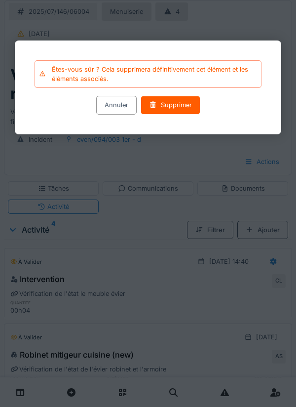
click at [173, 112] on div "Supprimer" at bounding box center [171, 105] width 60 height 18
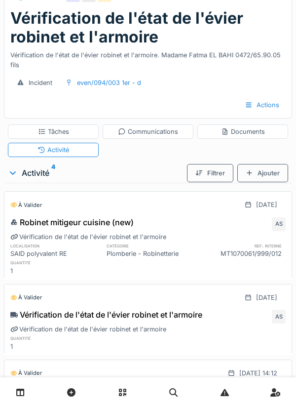
scroll to position [53, 0]
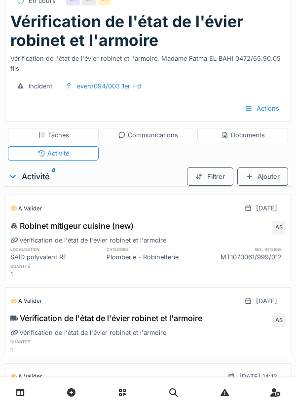
click at [70, 136] on div "Tâches" at bounding box center [53, 135] width 91 height 14
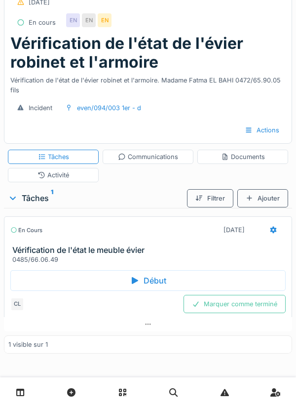
scroll to position [32, 0]
click at [270, 228] on icon at bounding box center [273, 230] width 8 height 6
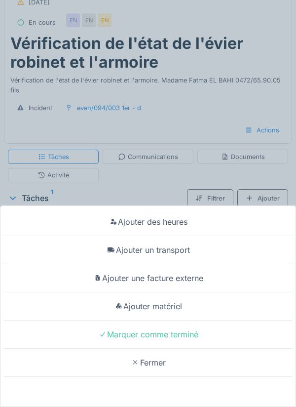
click at [166, 220] on div "Ajouter des heures" at bounding box center [147, 222] width 291 height 28
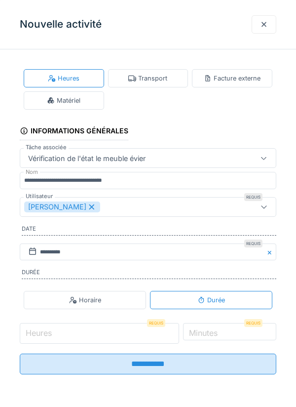
click at [58, 336] on input "Heures" at bounding box center [99, 333] width 159 height 21
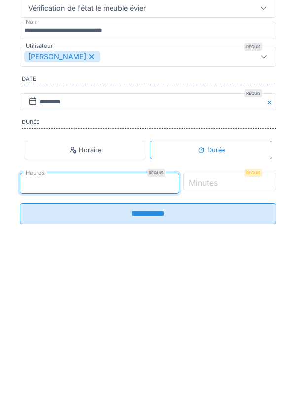
type input "*"
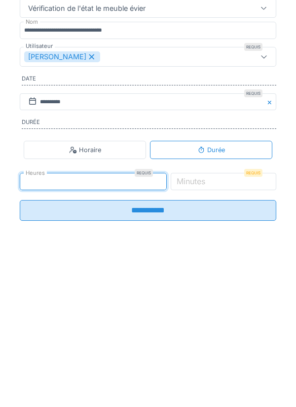
click at [207, 336] on label "Minutes" at bounding box center [191, 331] width 33 height 12
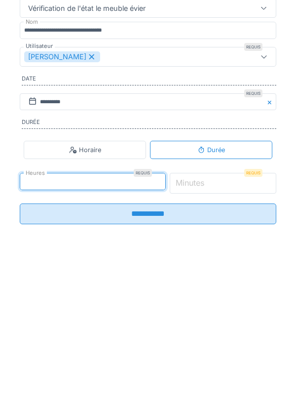
click at [220, 336] on input "*" at bounding box center [223, 333] width 107 height 21
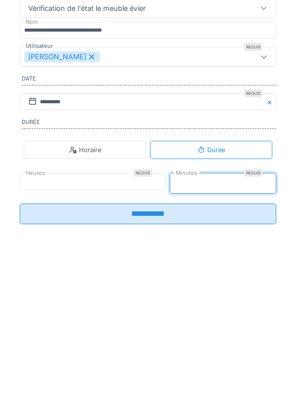
type input "**"
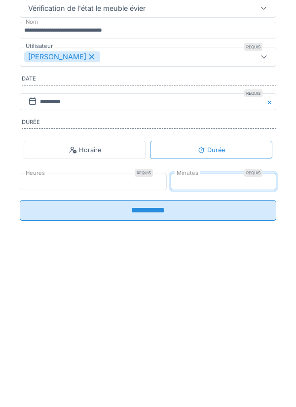
click at [151, 370] on input "**********" at bounding box center [148, 360] width 257 height 21
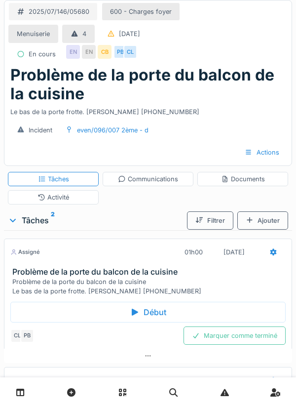
click at [58, 198] on div "Activité" at bounding box center [54, 196] width 32 height 9
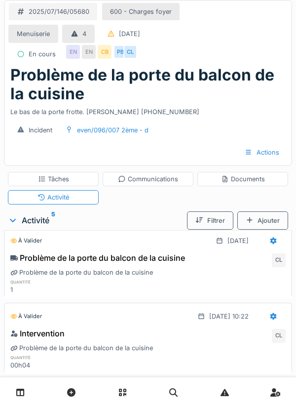
scroll to position [94, 0]
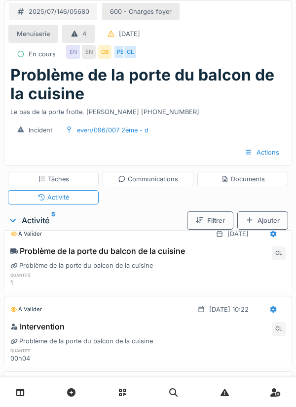
click at [271, 310] on icon at bounding box center [273, 309] width 6 height 7
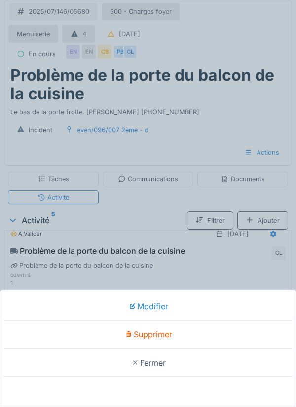
click at [154, 334] on div "Supprimer" at bounding box center [147, 334] width 291 height 28
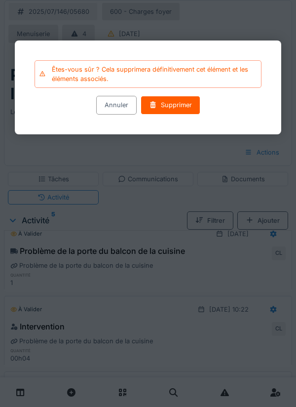
click at [163, 104] on div "Supprimer" at bounding box center [171, 105] width 60 height 18
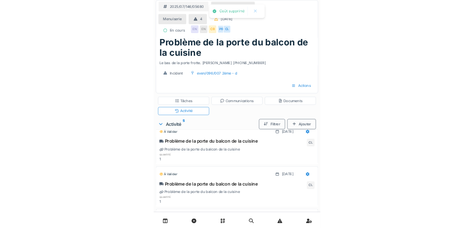
scroll to position [18, 0]
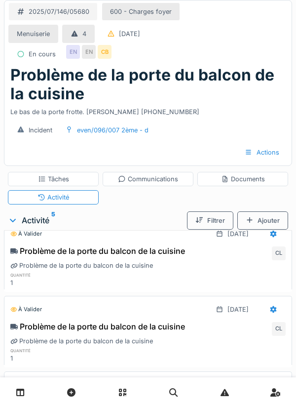
click at [60, 201] on div "Activité" at bounding box center [54, 196] width 32 height 9
click at [72, 201] on div "Activité" at bounding box center [53, 197] width 91 height 14
click at [53, 175] on div "Tâches" at bounding box center [53, 178] width 31 height 9
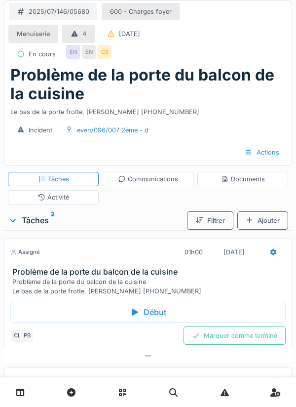
click at [271, 252] on icon at bounding box center [273, 252] width 6 height 7
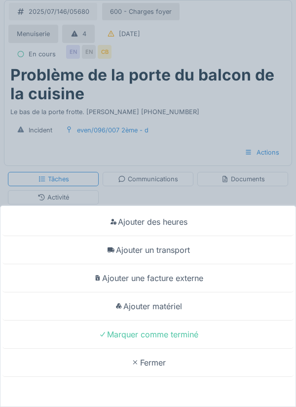
click at [174, 222] on div "Ajouter des heures" at bounding box center [147, 222] width 291 height 28
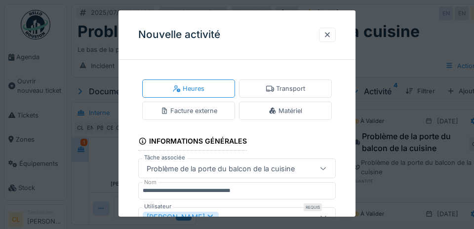
scroll to position [296, 0]
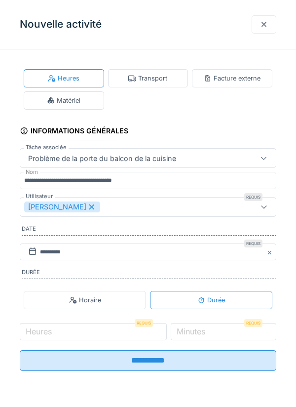
click at [262, 28] on div at bounding box center [264, 24] width 8 height 9
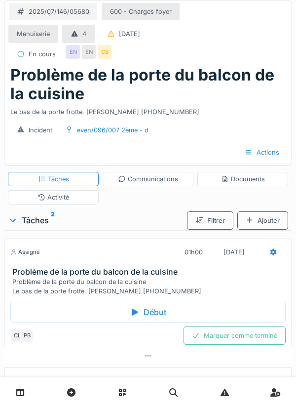
click at [248, 182] on div "Documents" at bounding box center [243, 178] width 44 height 9
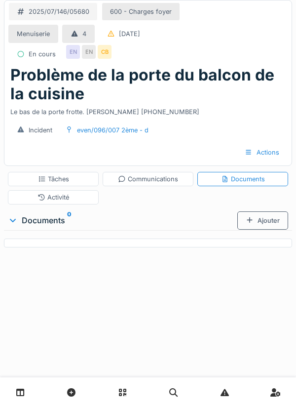
click at [265, 221] on div "Ajouter" at bounding box center [262, 220] width 51 height 18
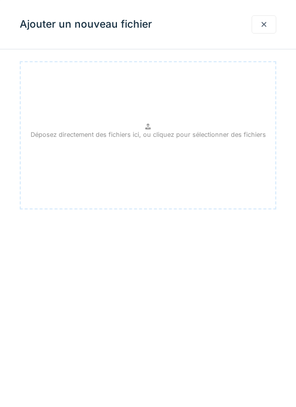
click at [153, 132] on p "Déposez directement des fichiers ici, ou cliquez pour sélectionner des fichiers" at bounding box center [148, 134] width 235 height 9
type input "**********"
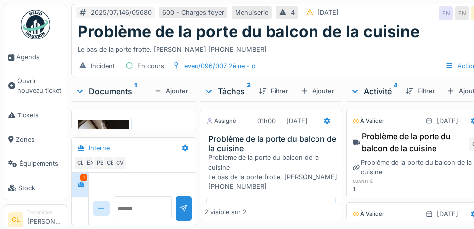
scroll to position [352, 0]
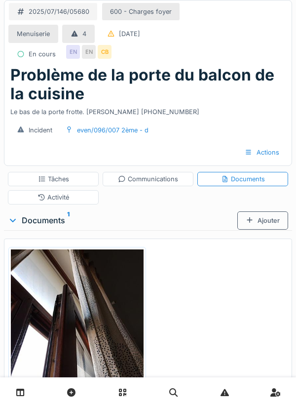
click at [259, 223] on div "Ajouter" at bounding box center [262, 220] width 51 height 18
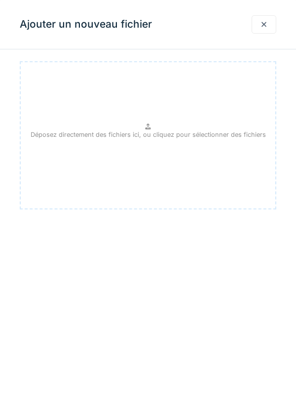
click at [151, 132] on p "Déposez directement des fichiers ici, ou cliquez pour sélectionner des fichiers" at bounding box center [148, 134] width 235 height 9
type input "**********"
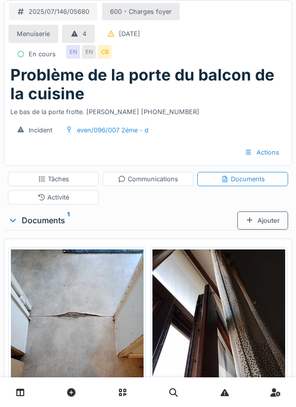
click at [262, 223] on div "Ajouter" at bounding box center [262, 220] width 51 height 18
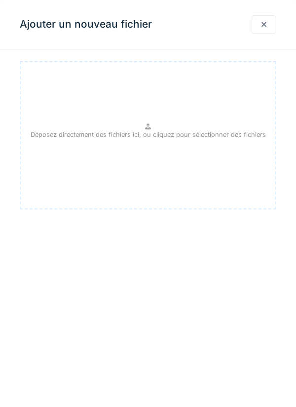
click at [144, 131] on p "Déposez directement des fichiers ici, ou cliquez pour sélectionner des fichiers" at bounding box center [148, 134] width 235 height 9
type input "**********"
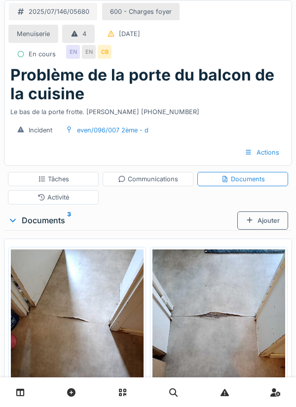
click at [53, 182] on div "Tâches" at bounding box center [53, 178] width 31 height 9
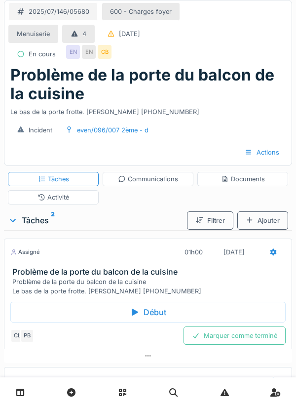
click at [55, 199] on div "Activité" at bounding box center [54, 196] width 32 height 9
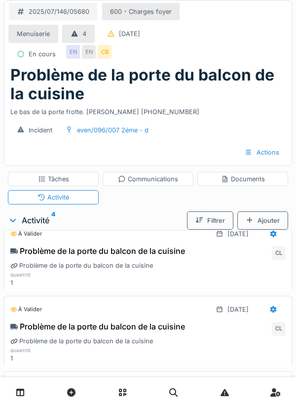
scroll to position [0, 0]
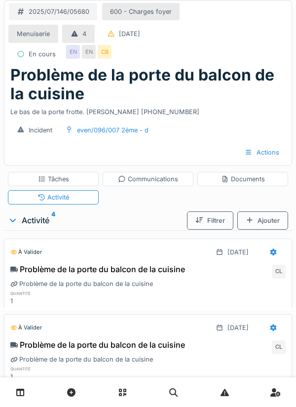
click at [266, 253] on div at bounding box center [273, 252] width 25 height 18
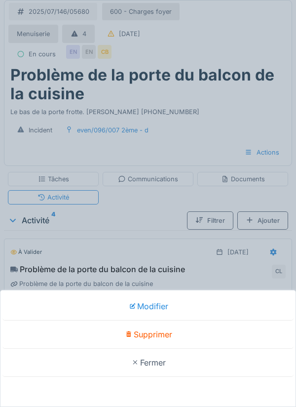
click at [206, 135] on div "Modifier Supprimer Fermer" at bounding box center [148, 203] width 296 height 407
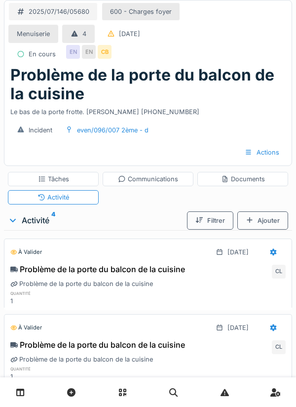
click at [50, 176] on div "Tâches" at bounding box center [53, 178] width 31 height 9
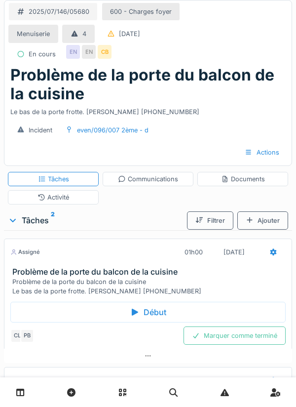
click at [272, 253] on icon at bounding box center [273, 252] width 6 height 7
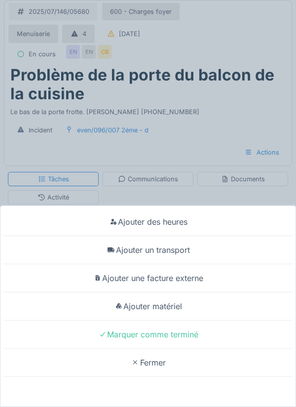
click at [160, 219] on div "Ajouter des heures" at bounding box center [147, 222] width 291 height 28
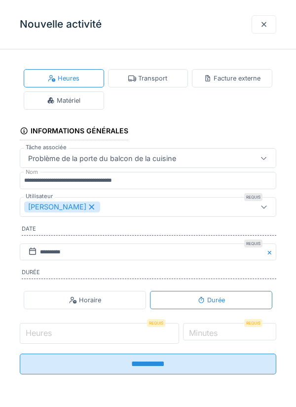
click at [57, 332] on input "Heures" at bounding box center [99, 333] width 159 height 21
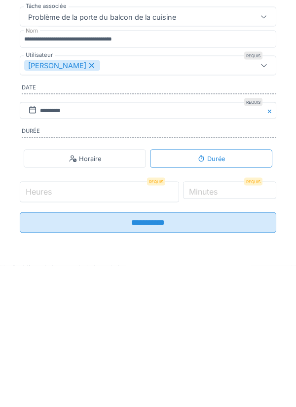
scroll to position [58, 0]
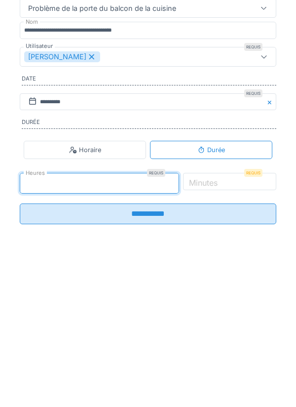
type input "*"
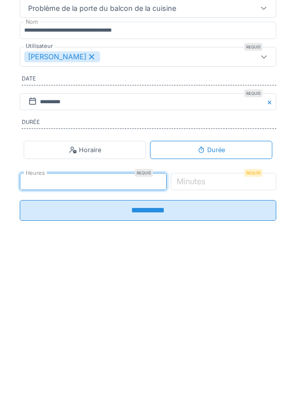
click at [207, 336] on label "Minutes" at bounding box center [191, 331] width 33 height 12
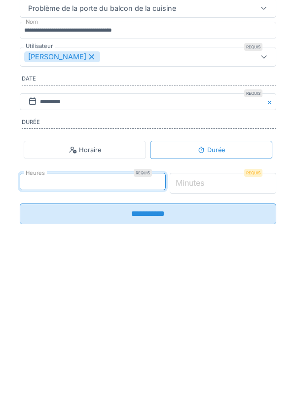
click at [217, 336] on input "*" at bounding box center [223, 333] width 107 height 21
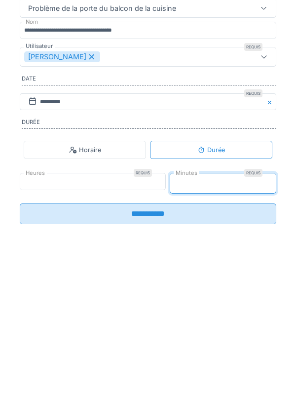
type input "**"
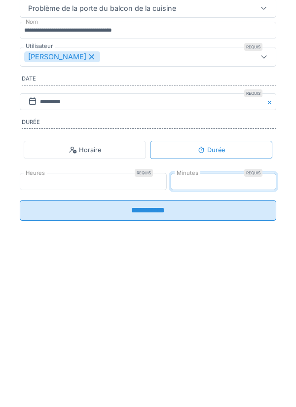
click at [158, 371] on input "**********" at bounding box center [148, 360] width 257 height 21
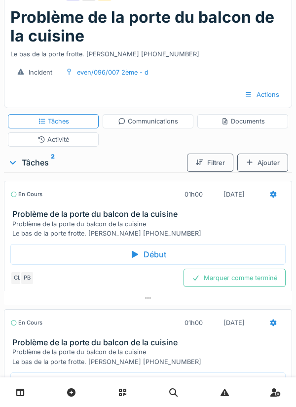
click at [59, 140] on div "Activité" at bounding box center [54, 139] width 32 height 9
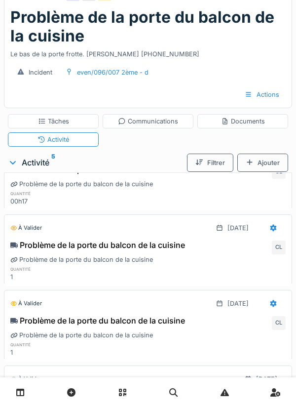
scroll to position [94, 0]
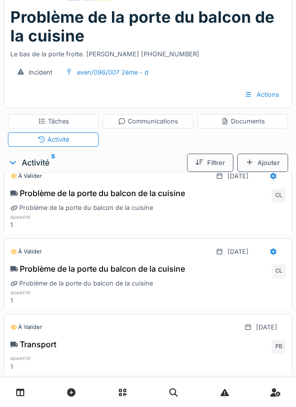
click at [270, 255] on div at bounding box center [273, 251] width 8 height 9
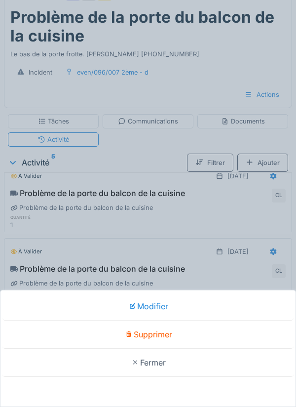
click at [161, 332] on div "Supprimer" at bounding box center [147, 334] width 291 height 28
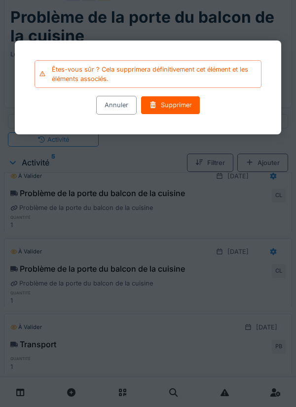
click at [171, 108] on div "Supprimer" at bounding box center [171, 105] width 60 height 18
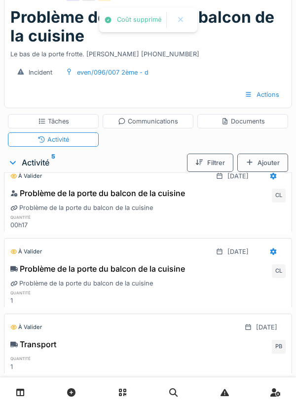
scroll to position [18, 0]
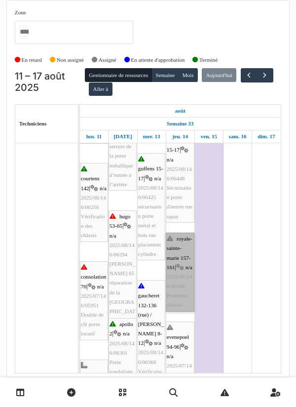
click at [180, 263] on link "royale-sainte-marie 157-161 | n/a 2025/08/146/06048 Problème châssis" at bounding box center [180, 271] width 29 height 79
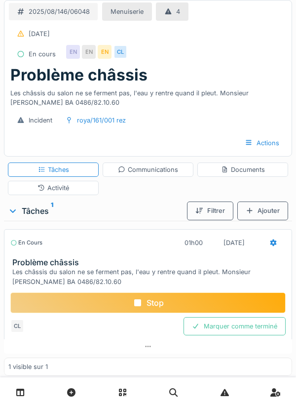
click at [152, 301] on div "Stop" at bounding box center [147, 302] width 275 height 21
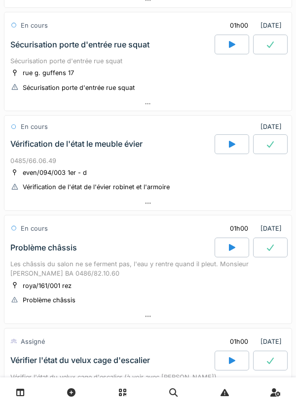
scroll to position [513, 0]
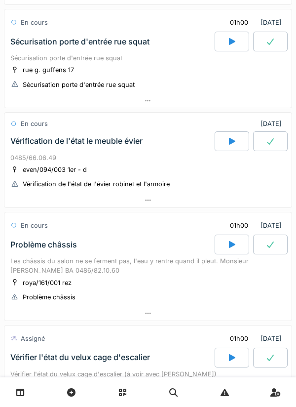
click at [146, 310] on icon at bounding box center [148, 313] width 8 height 6
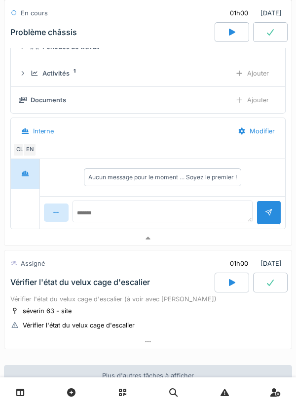
scroll to position [814, 0]
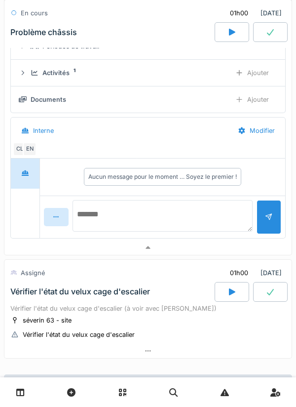
click at [100, 209] on textarea at bounding box center [163, 216] width 180 height 32
type textarea "**********"
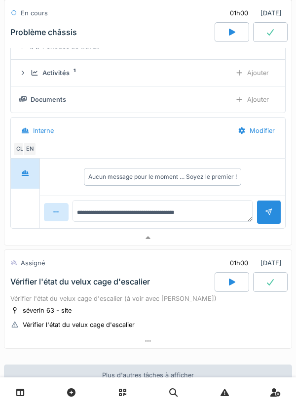
click at [267, 217] on div at bounding box center [269, 211] width 8 height 9
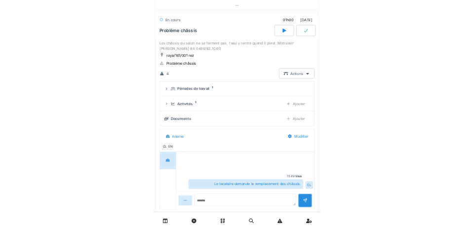
scroll to position [718, 0]
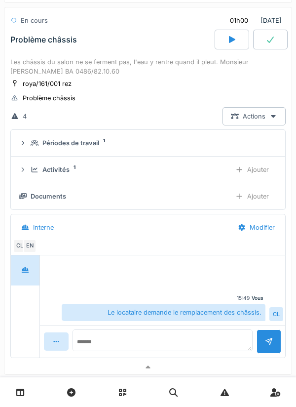
click at [257, 173] on div "Ajouter" at bounding box center [252, 169] width 50 height 18
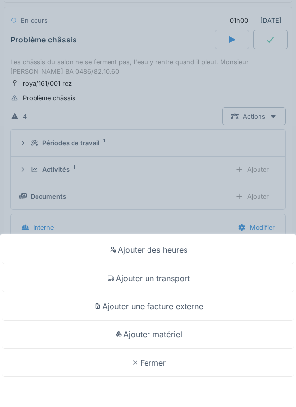
click at [183, 297] on div "Ajouter une facture externe" at bounding box center [147, 306] width 291 height 28
click at [180, 238] on div "Interne" at bounding box center [121, 227] width 217 height 22
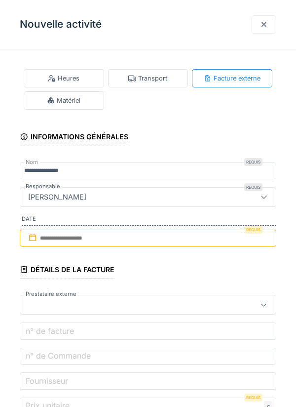
click at [139, 81] on div "Transport" at bounding box center [147, 78] width 39 height 9
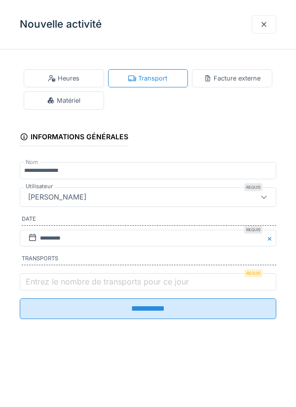
click at [34, 287] on label "Entrez le nombre de transports pour ce jour" at bounding box center [107, 281] width 167 height 12
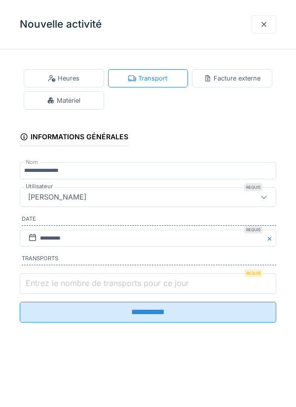
click at [34, 289] on input "Entrez le nombre de transports pour ce jour" at bounding box center [148, 283] width 257 height 21
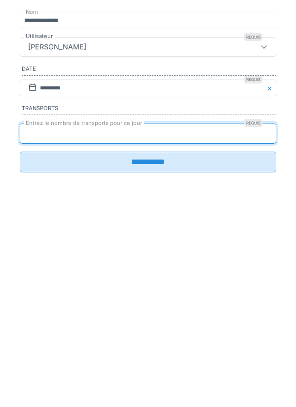
type input "*"
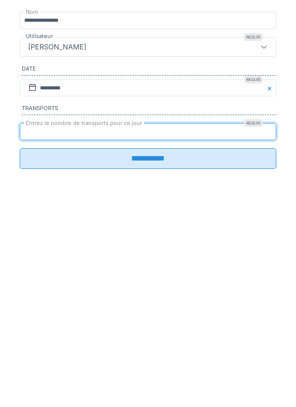
click at [146, 313] on input "**********" at bounding box center [148, 308] width 257 height 21
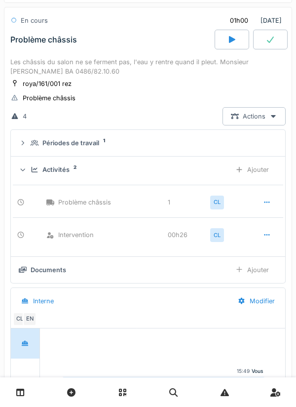
click at [49, 277] on div "Documents Ajouter" at bounding box center [148, 270] width 259 height 18
click at [52, 275] on div "Documents Ajouter" at bounding box center [148, 270] width 259 height 18
click at [52, 274] on div "Documents Ajouter" at bounding box center [148, 270] width 259 height 18
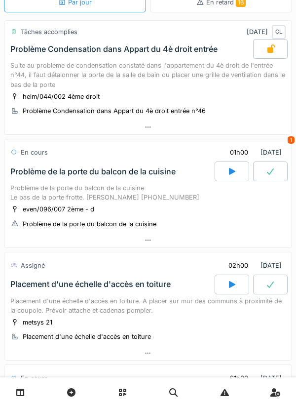
scroll to position [45, 0]
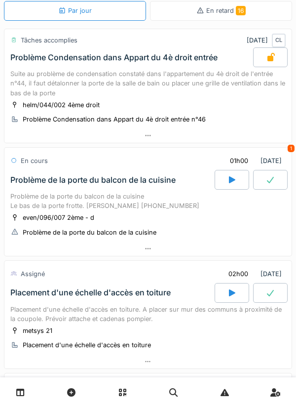
click at [152, 247] on div at bounding box center [147, 248] width 287 height 14
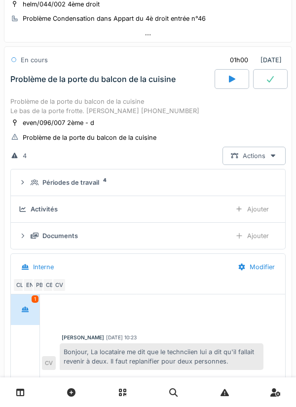
scroll to position [153, 0]
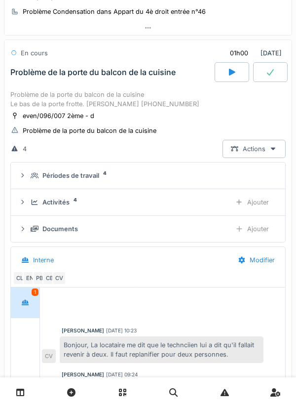
click at [76, 230] on div "Documents" at bounding box center [60, 228] width 36 height 9
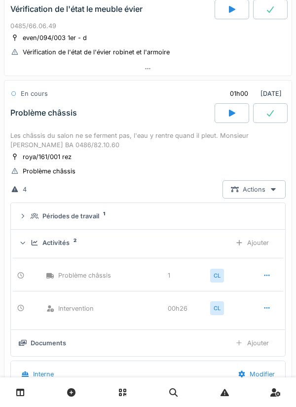
scroll to position [1147, 0]
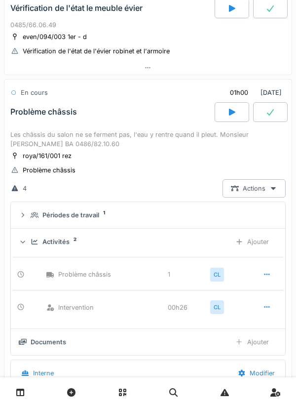
click at [78, 340] on div "Documents" at bounding box center [121, 341] width 204 height 9
click at [245, 345] on div "Ajouter" at bounding box center [252, 342] width 50 height 18
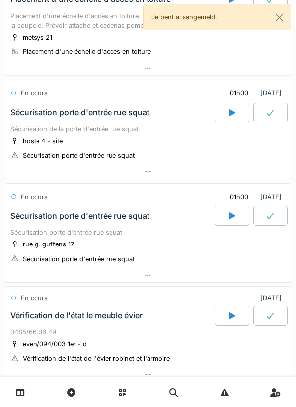
click at [111, 132] on div "Sécurisation de la porte d'entrée rue squat" at bounding box center [147, 128] width 275 height 9
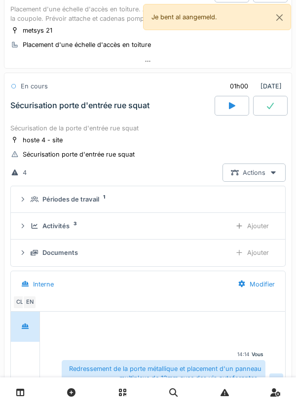
scroll to position [351, 0]
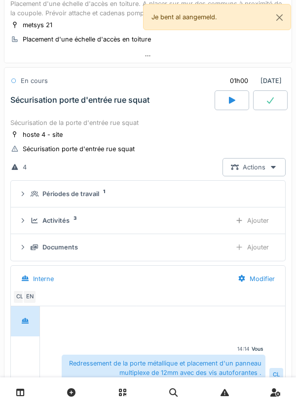
click at [251, 221] on div "Ajouter" at bounding box center [252, 220] width 50 height 18
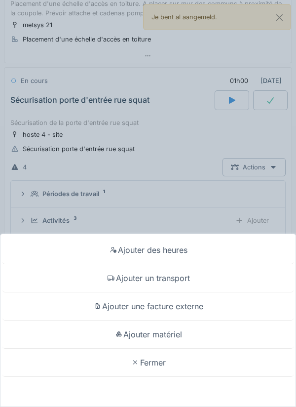
click at [174, 337] on div "Ajouter matériel" at bounding box center [147, 334] width 291 height 28
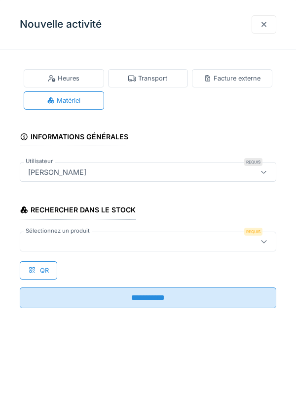
click at [86, 238] on div at bounding box center [131, 241] width 215 height 11
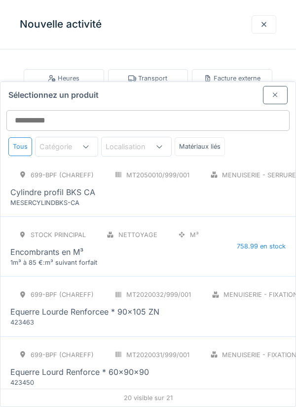
scroll to position [0, 0]
